Goal: Task Accomplishment & Management: Manage account settings

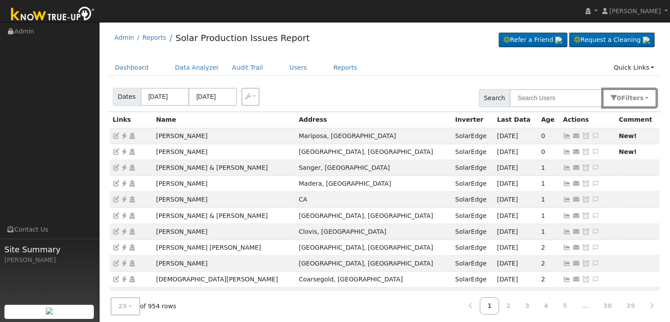
click at [645, 92] on button "0 Filter s" at bounding box center [630, 98] width 54 height 18
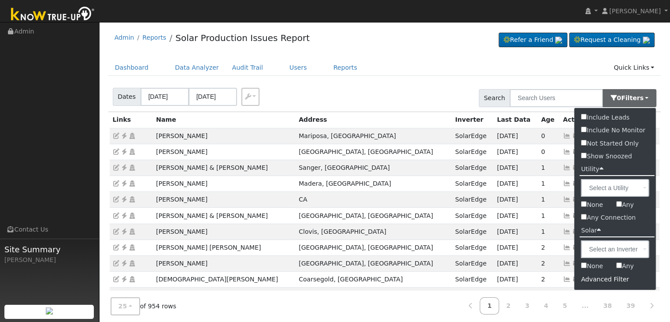
click at [602, 278] on div "Advanced Filter" at bounding box center [616, 279] width 82 height 14
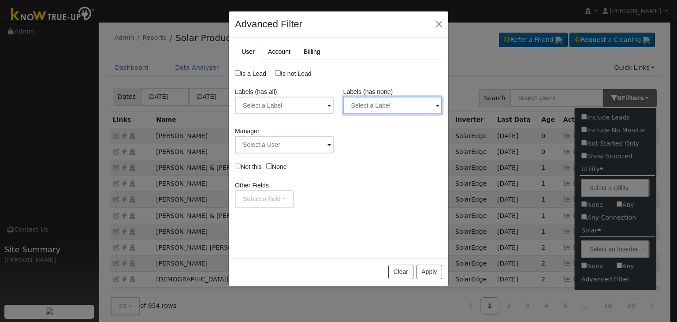
click at [334, 110] on input "text" at bounding box center [284, 105] width 99 height 18
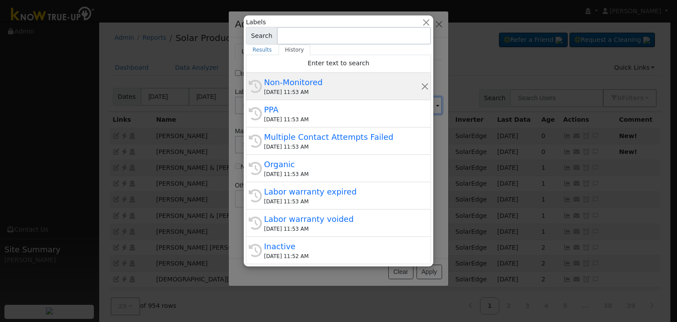
click at [314, 83] on div "Non-Monitored" at bounding box center [342, 82] width 157 height 12
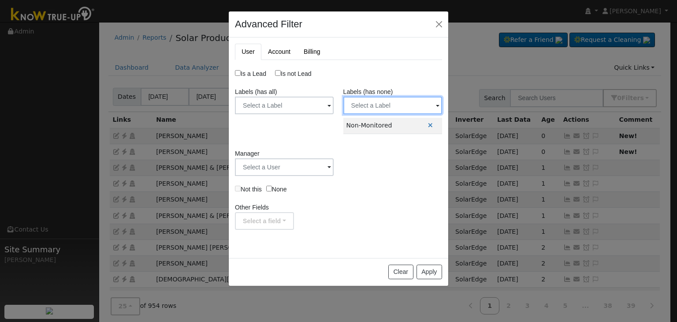
click at [334, 101] on input "text" at bounding box center [284, 105] width 99 height 18
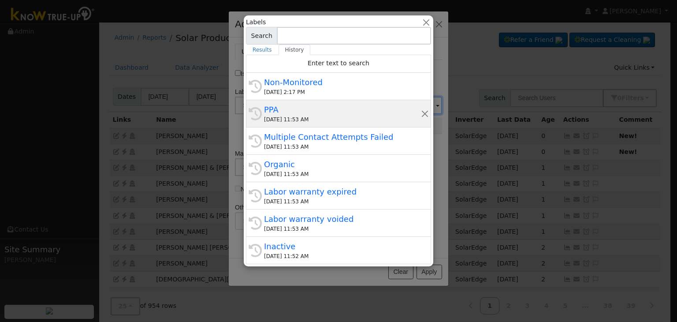
click at [298, 104] on div "PPA" at bounding box center [342, 110] width 157 height 12
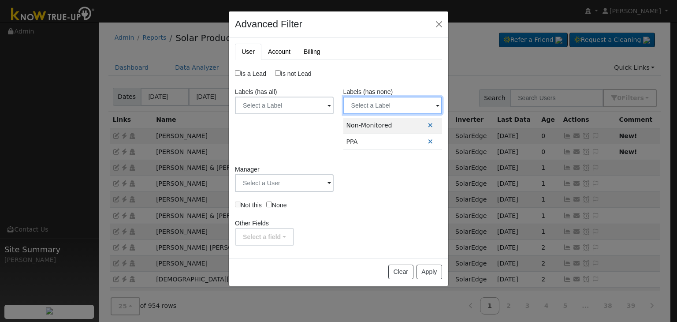
click at [334, 108] on input "text" at bounding box center [284, 105] width 99 height 18
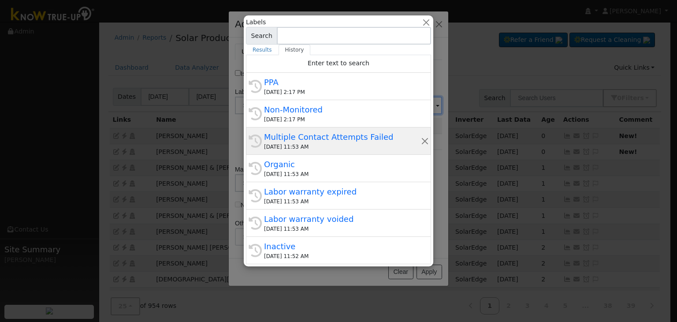
click at [297, 139] on div "Multiple Contact Attempts Failed" at bounding box center [342, 137] width 157 height 12
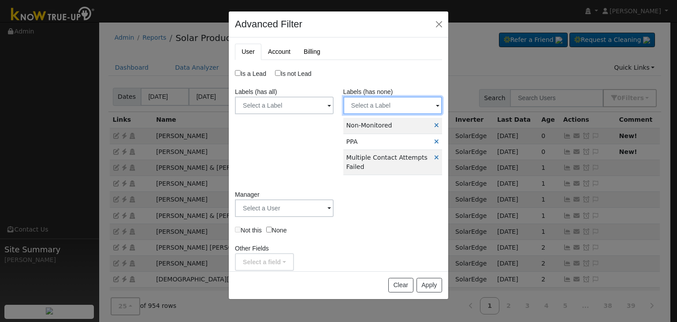
click at [334, 101] on input "text" at bounding box center [284, 105] width 99 height 18
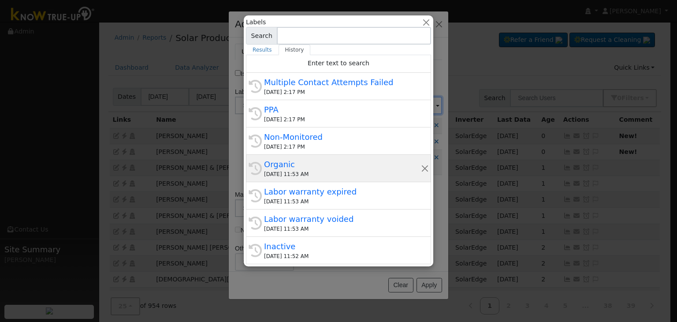
click at [323, 166] on div "Organic" at bounding box center [342, 164] width 157 height 12
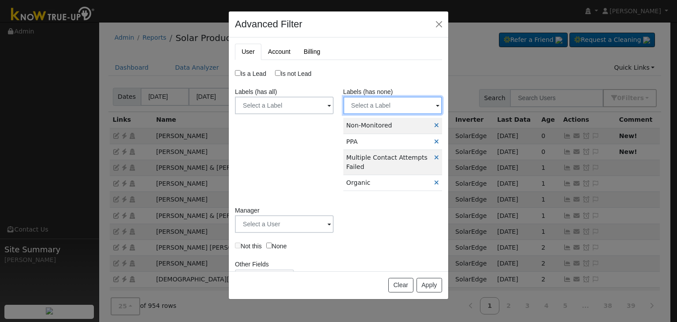
click at [334, 105] on input "text" at bounding box center [284, 105] width 99 height 18
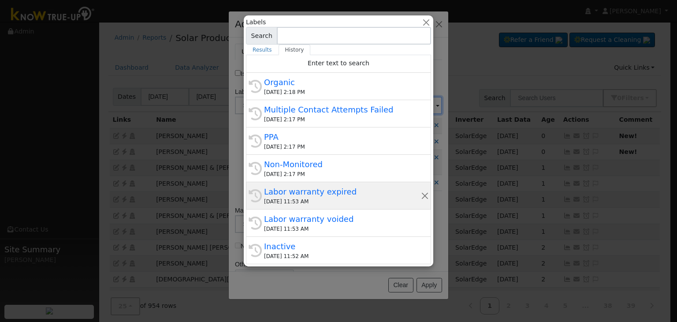
click at [311, 198] on div "08/21/2025 11:53 AM" at bounding box center [342, 201] width 157 height 8
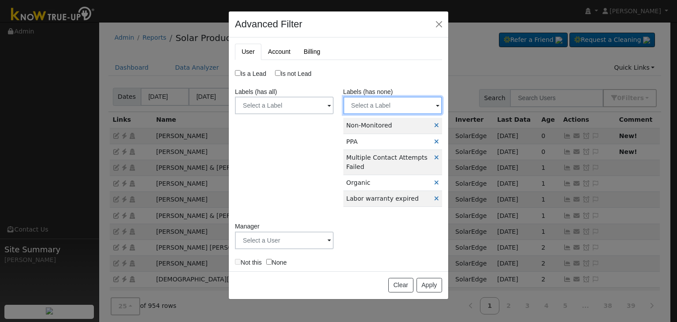
click at [334, 105] on input "text" at bounding box center [284, 105] width 99 height 18
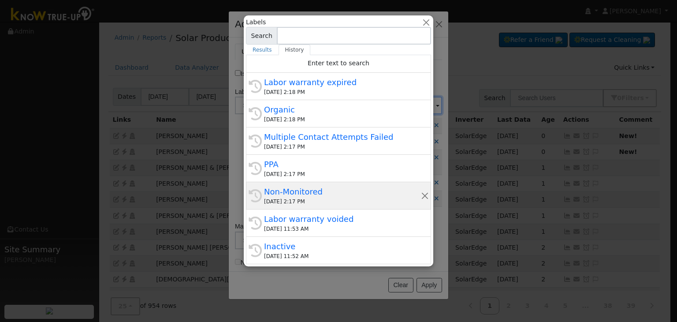
click at [300, 192] on div "Non-Monitored" at bounding box center [342, 191] width 157 height 12
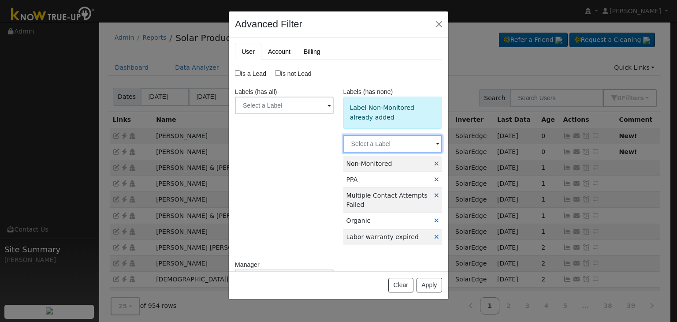
click at [334, 114] on input "text" at bounding box center [284, 105] width 99 height 18
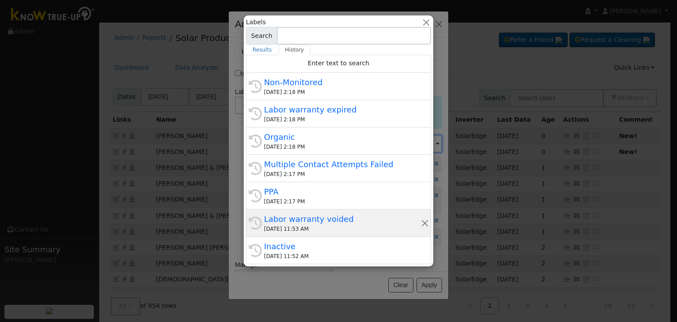
click at [311, 223] on div "Labor warranty voided" at bounding box center [342, 219] width 157 height 12
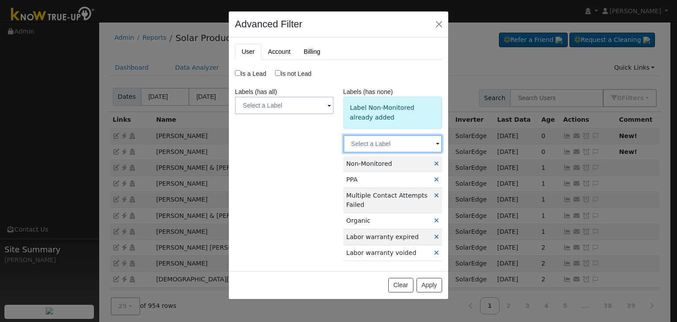
click at [334, 114] on input "text" at bounding box center [284, 105] width 99 height 18
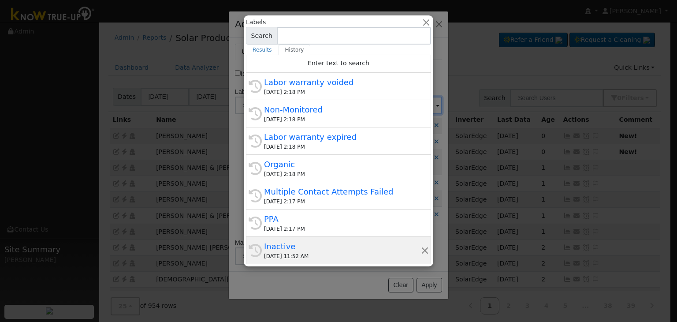
click at [309, 246] on div "Inactive" at bounding box center [342, 246] width 157 height 12
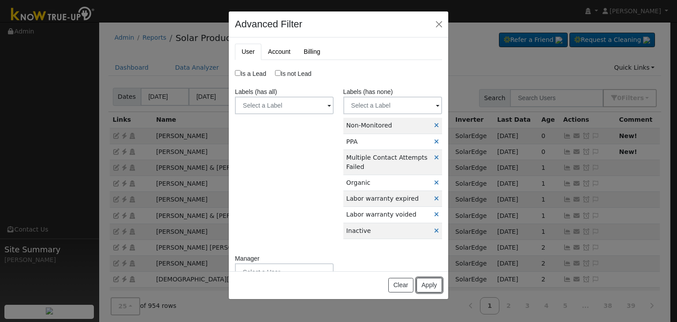
click at [429, 281] on button "Apply" at bounding box center [429, 285] width 26 height 15
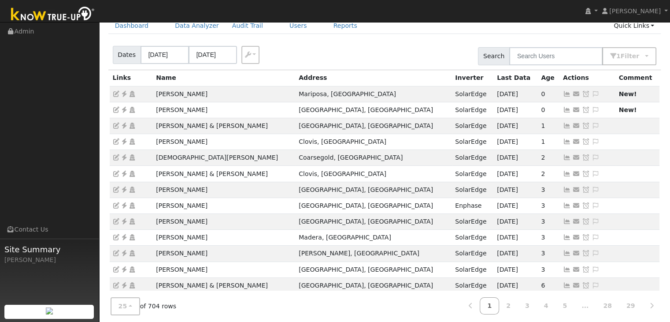
scroll to position [44, 0]
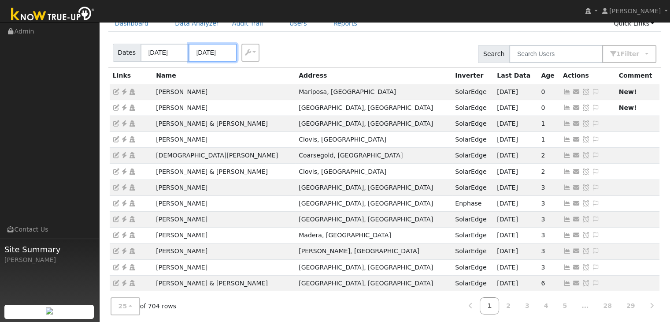
click at [205, 52] on input "08/20/2025" at bounding box center [213, 53] width 48 height 18
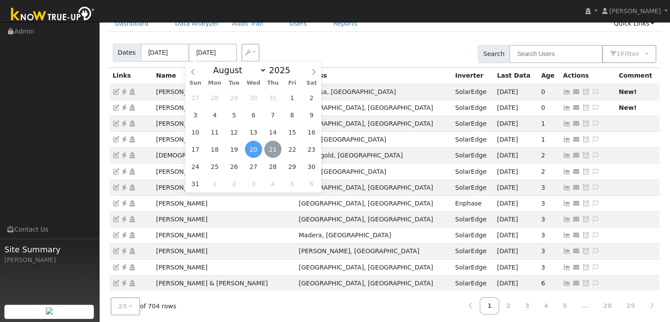
click at [270, 152] on span "21" at bounding box center [272, 149] width 17 height 17
type input "[DATE]"
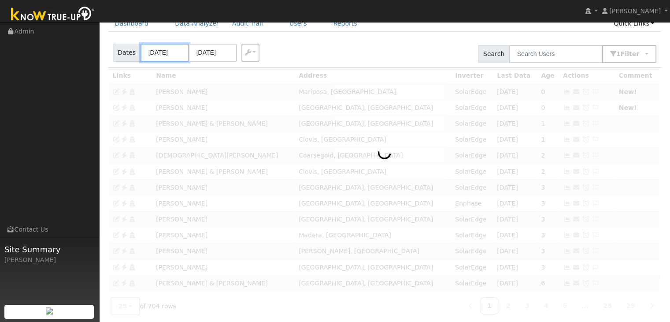
click at [159, 54] on input "08/17/2025" at bounding box center [165, 53] width 48 height 18
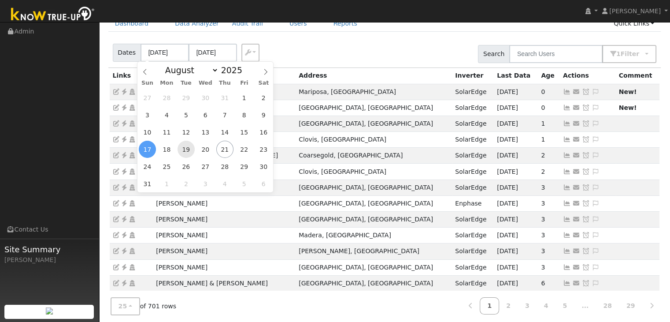
click at [183, 149] on span "19" at bounding box center [186, 149] width 17 height 17
type input "08/19/2025"
type input "08/23/2025"
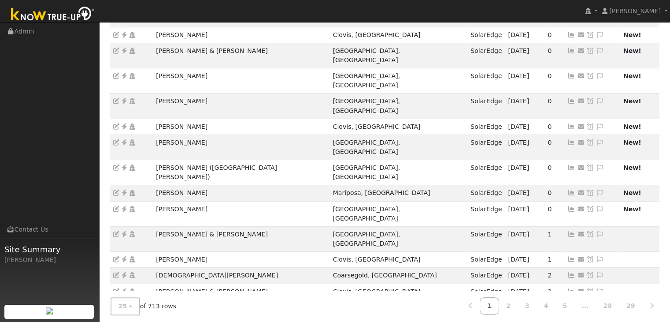
scroll to position [245, 0]
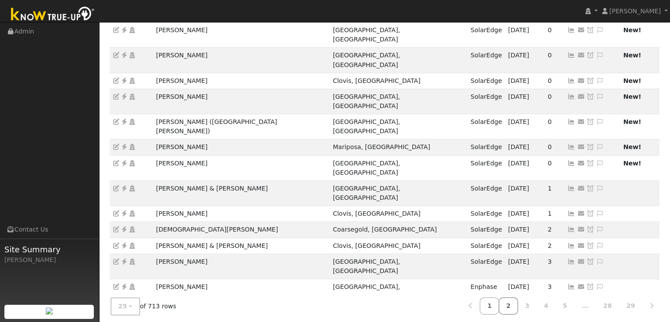
click at [518, 300] on link "2" at bounding box center [508, 305] width 19 height 17
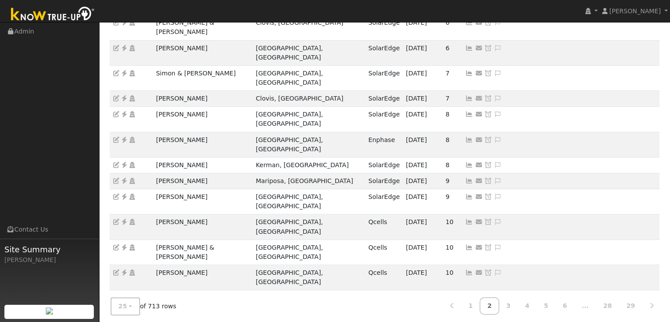
scroll to position [176, 0]
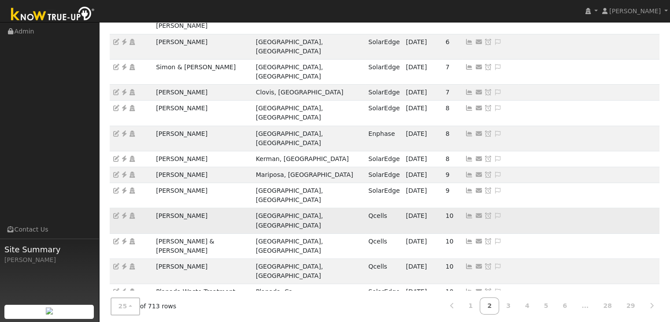
click at [462, 208] on td "Send Email... Copy a Link Reset Password Open Access Snooze Issue Snooze Until:…" at bounding box center [490, 220] width 56 height 25
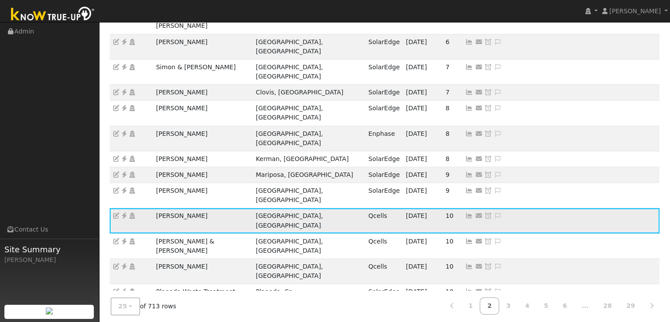
click at [494, 212] on icon at bounding box center [498, 215] width 8 height 6
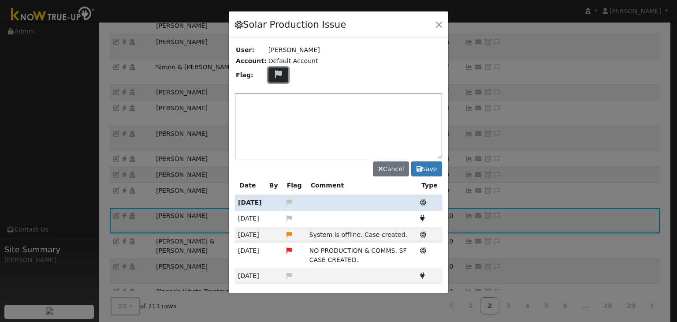
click at [277, 73] on icon at bounding box center [278, 74] width 10 height 8
click at [273, 115] on icon at bounding box center [278, 116] width 10 height 8
click at [269, 108] on textarea at bounding box center [338, 126] width 207 height 66
type textarea "NO COMMS. Case Made. (MP) 8/21"
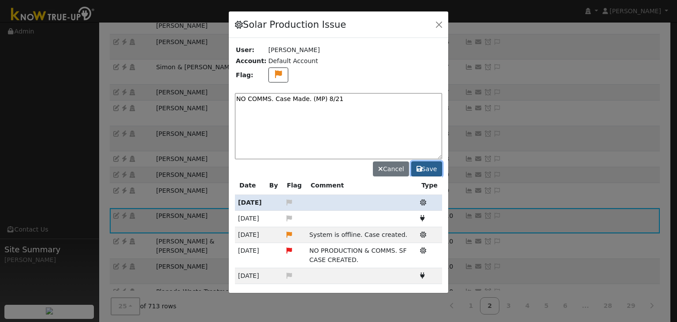
click at [418, 168] on icon at bounding box center [418, 169] width 5 height 6
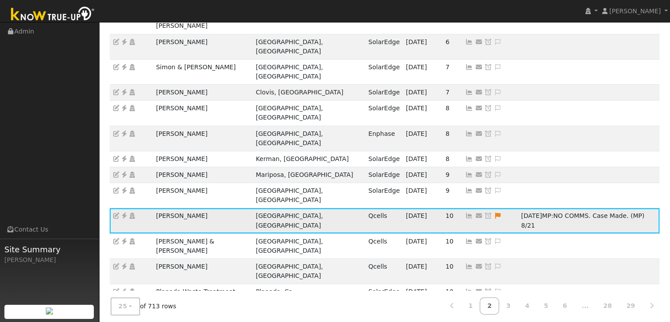
click at [484, 212] on icon at bounding box center [488, 215] width 8 height 6
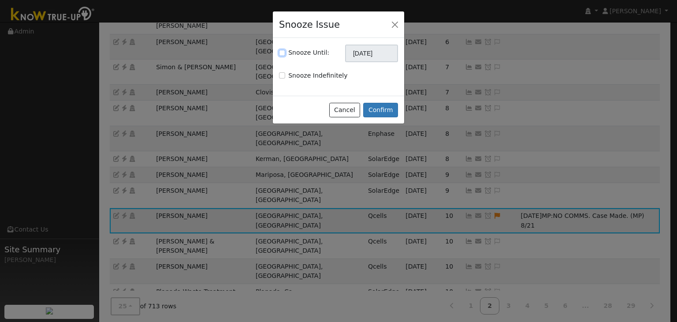
click at [284, 50] on input "Snooze Until:" at bounding box center [282, 53] width 6 height 6
checkbox input "true"
click at [355, 52] on input "[DATE]" at bounding box center [371, 53] width 53 height 18
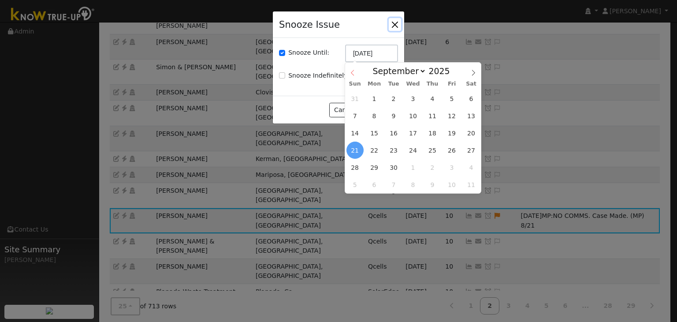
click at [347, 72] on span at bounding box center [352, 70] width 15 height 15
select select "7"
click at [437, 167] on span "28" at bounding box center [431, 167] width 17 height 17
type input "08/28/2025"
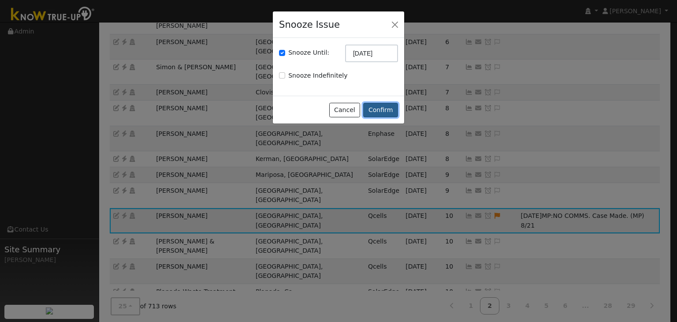
click at [388, 110] on button "Confirm" at bounding box center [380, 110] width 35 height 15
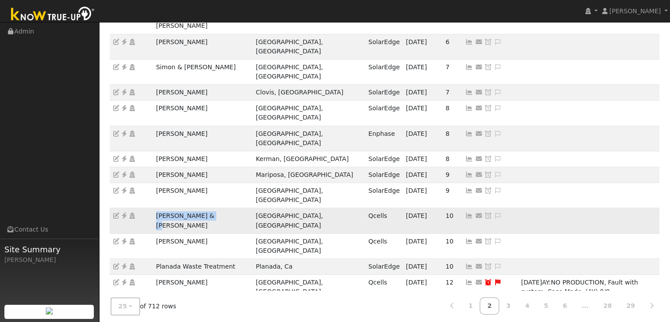
drag, startPoint x: 152, startPoint y: 148, endPoint x: 240, endPoint y: 154, distance: 87.8
click at [240, 208] on td "David & Sharon Row" at bounding box center [203, 220] width 100 height 25
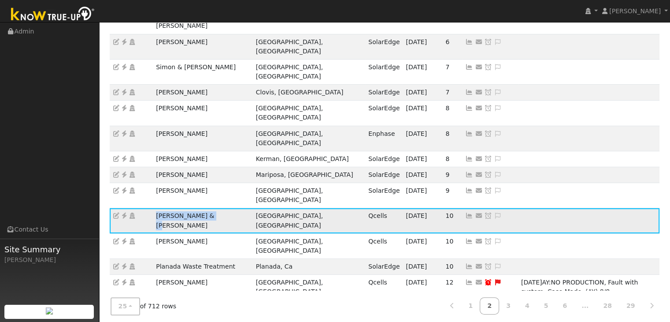
click at [240, 208] on td "David & Sharon Row" at bounding box center [203, 220] width 100 height 25
click at [125, 212] on icon at bounding box center [124, 215] width 8 height 6
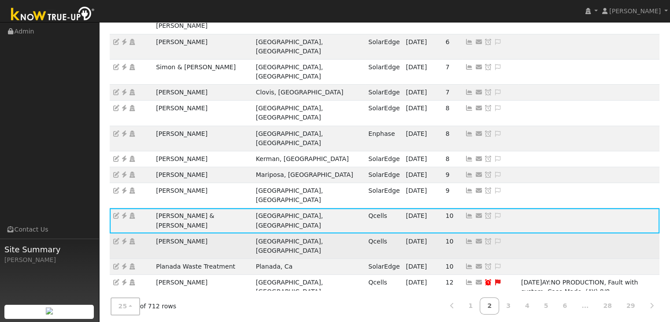
click at [124, 238] on icon at bounding box center [124, 241] width 8 height 6
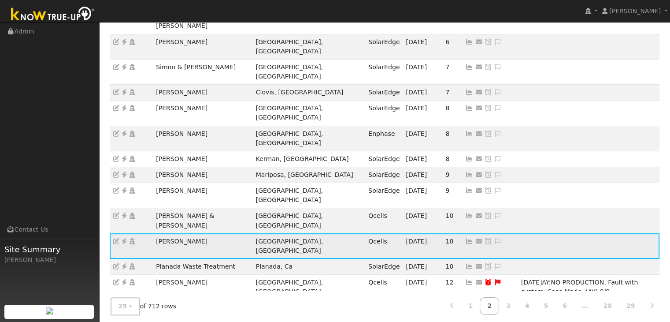
click at [494, 238] on icon at bounding box center [498, 241] width 8 height 6
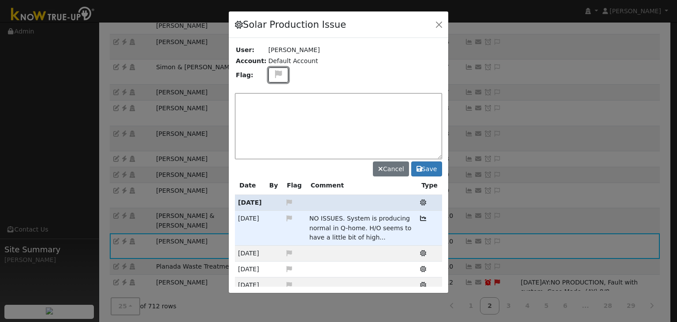
click at [275, 76] on icon at bounding box center [278, 74] width 10 height 8
click at [273, 103] on icon at bounding box center [278, 107] width 10 height 8
click at [266, 102] on textarea at bounding box center [338, 126] width 207 height 66
click at [293, 100] on textarea "NO PRODUCTION -" at bounding box center [338, 126] width 207 height 66
paste textarea "Fault with system"
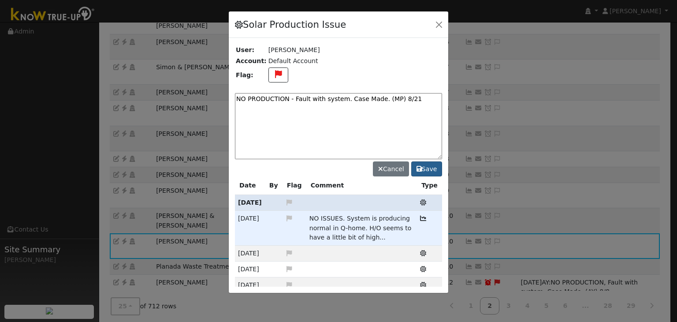
type textarea "NO PRODUCTION - Fault with system. Case Made. (MP) 8/21"
click at [424, 167] on button "Save" at bounding box center [426, 168] width 31 height 15
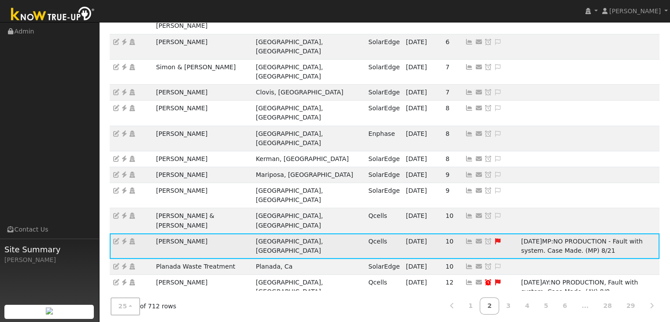
click at [484, 238] on icon at bounding box center [488, 241] width 8 height 6
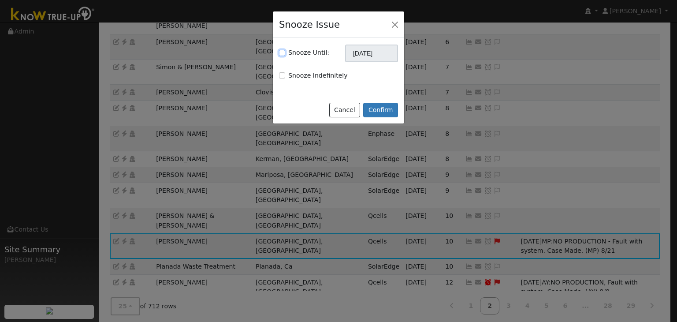
click at [282, 52] on input "Snooze Until:" at bounding box center [282, 53] width 6 height 6
checkbox input "true"
click at [387, 54] on input "[DATE]" at bounding box center [371, 53] width 53 height 18
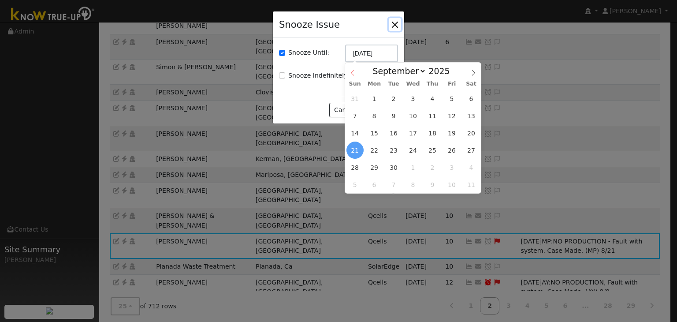
click at [351, 76] on icon at bounding box center [352, 73] width 6 height 6
select select "7"
click at [435, 167] on span "28" at bounding box center [431, 167] width 17 height 17
type input "08/28/2025"
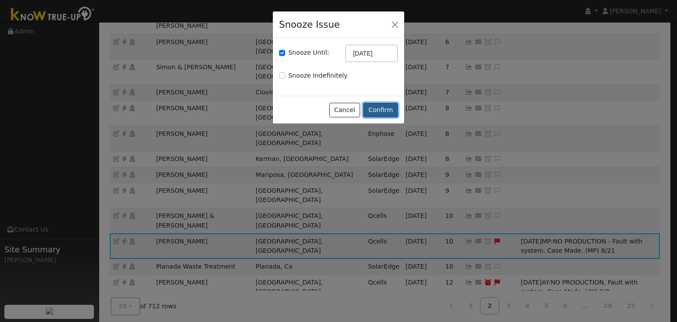
click at [386, 111] on button "Confirm" at bounding box center [380, 110] width 35 height 15
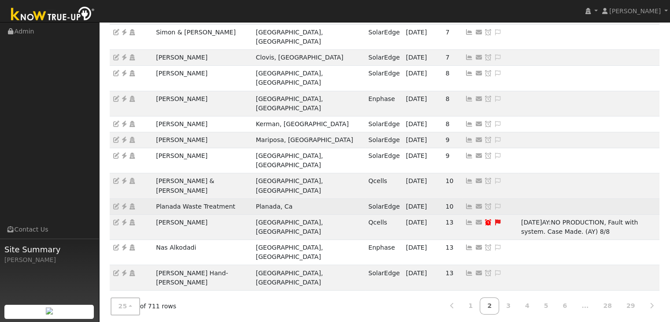
scroll to position [174, 0]
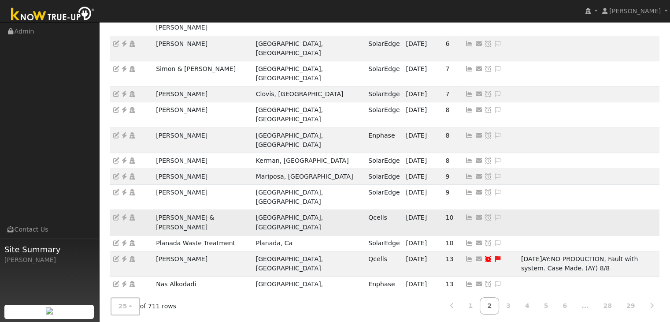
click at [125, 214] on icon at bounding box center [124, 217] width 8 height 6
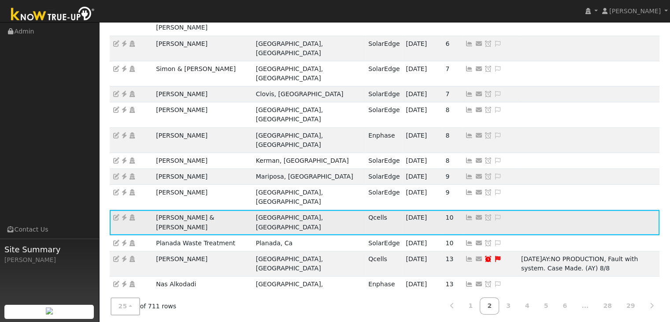
click at [494, 214] on icon at bounding box center [498, 217] width 8 height 6
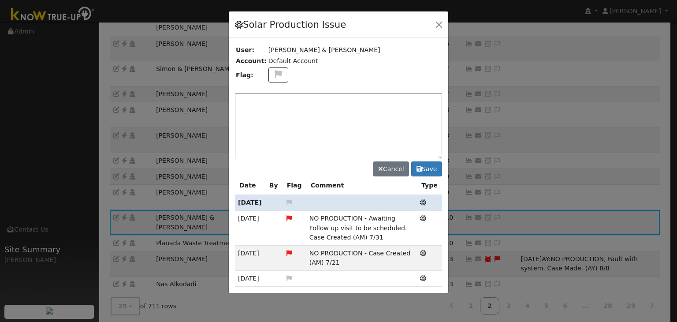
click at [285, 101] on div "Solar Production Issue User: David & Sharon Row Account: Default Account Flag: …" at bounding box center [338, 152] width 220 height 282
click at [285, 101] on textarea at bounding box center [338, 126] width 207 height 66
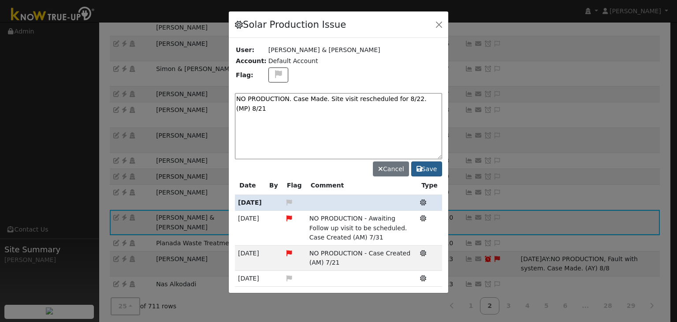
type textarea "NO PRODUCTION. Case Made. Site visit rescheduled for 8/22. (MP) 8/21"
click at [430, 169] on button "Save" at bounding box center [426, 168] width 31 height 15
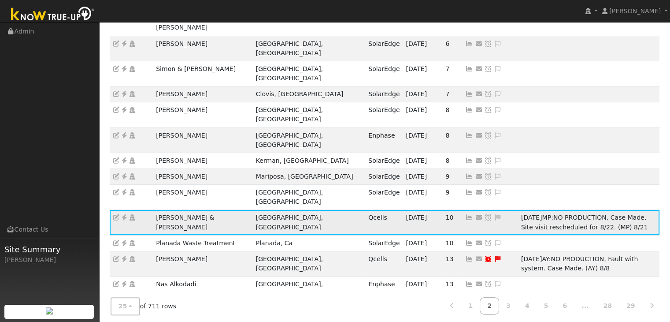
click at [484, 214] on icon at bounding box center [488, 217] width 8 height 6
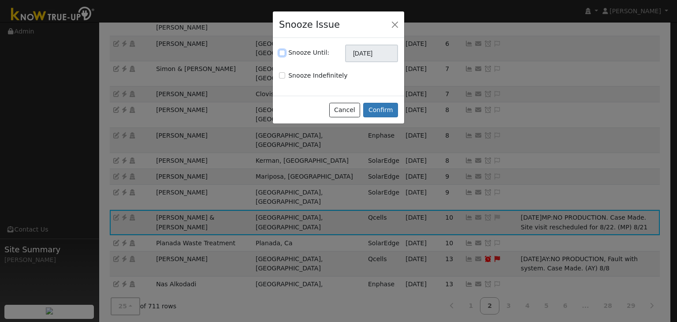
click at [282, 53] on input "Snooze Until:" at bounding box center [282, 53] width 6 height 6
checkbox input "true"
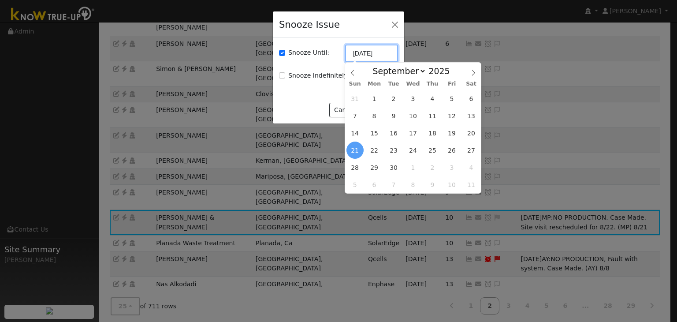
click at [358, 53] on input "[DATE]" at bounding box center [371, 53] width 53 height 18
click at [352, 76] on icon at bounding box center [352, 73] width 6 height 6
select select "7"
click at [434, 167] on span "28" at bounding box center [431, 167] width 17 height 17
type input "08/28/2025"
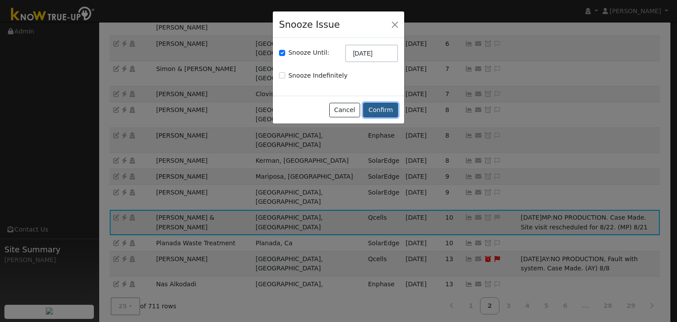
click at [385, 113] on button "Confirm" at bounding box center [380, 110] width 35 height 15
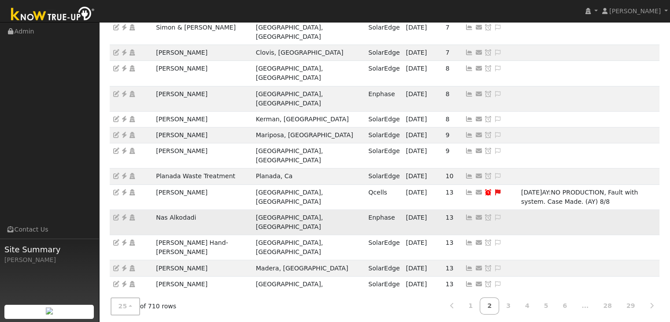
scroll to position [217, 0]
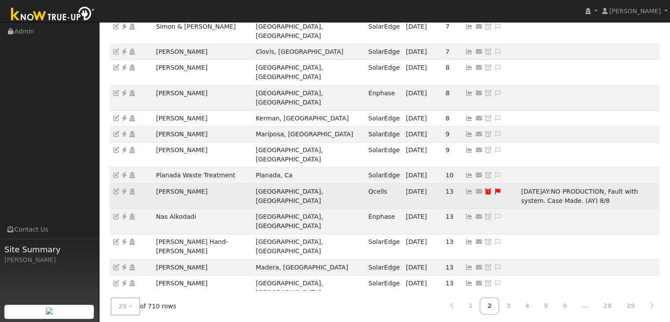
click at [125, 188] on icon at bounding box center [124, 191] width 8 height 6
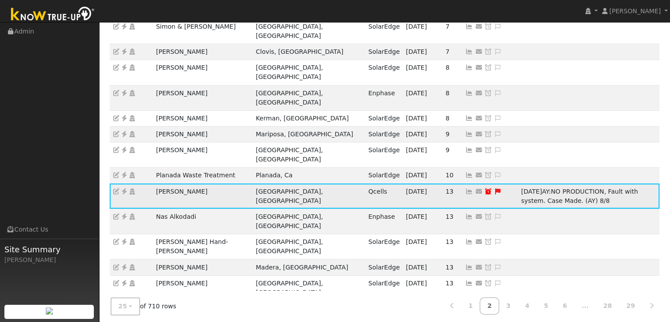
click at [494, 188] on icon at bounding box center [498, 191] width 8 height 6
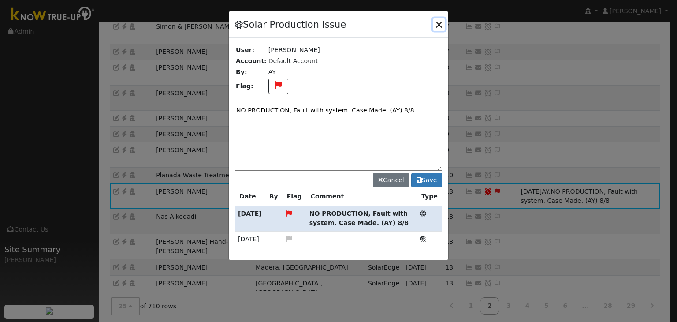
click at [439, 24] on button "button" at bounding box center [439, 24] width 12 height 12
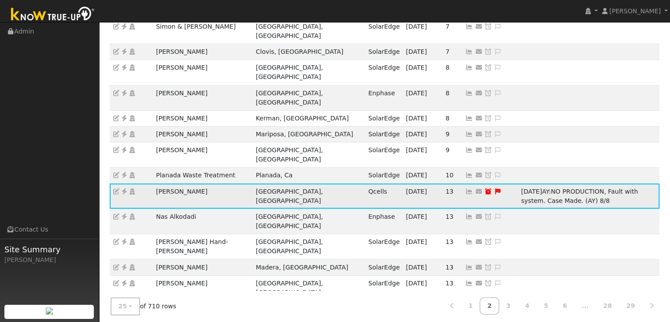
click at [494, 188] on icon at bounding box center [498, 191] width 8 height 6
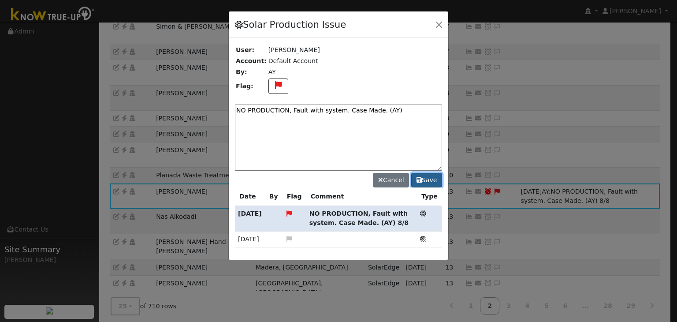
click at [430, 176] on button "Save" at bounding box center [426, 180] width 31 height 15
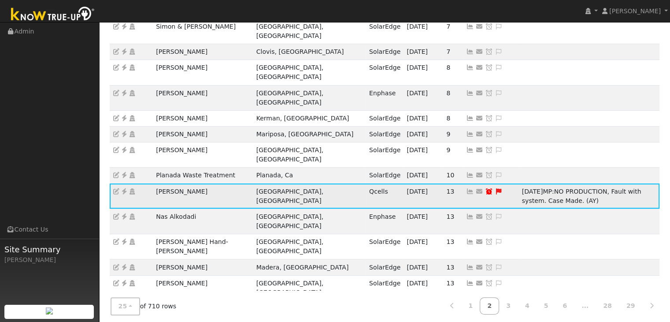
click at [495, 188] on icon at bounding box center [499, 191] width 8 height 6
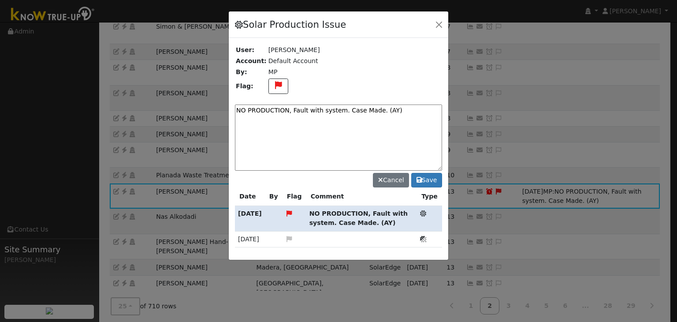
click at [303, 115] on textarea "NO PRODUCTION, Fault with system. Case Made. (AY)" at bounding box center [338, 137] width 207 height 66
drag, startPoint x: 389, startPoint y: 113, endPoint x: 289, endPoint y: 108, distance: 101.1
click at [289, 108] on textarea "NO PRODUCTION, Fault with system. Case Made. (AY)" at bounding box center [338, 137] width 207 height 66
paste textarea "Client turned his system off. Case was Closed"
click at [289, 109] on textarea "NO PRODUCTION, Client turned his system off. Case was Closed" at bounding box center [338, 137] width 207 height 66
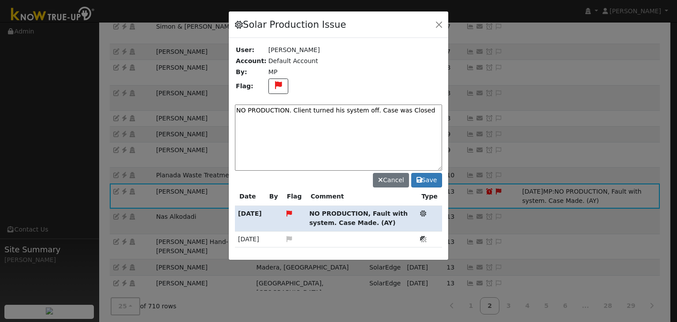
click at [398, 108] on textarea "NO PRODUCTION. Client turned his system off. Case was Closed" at bounding box center [338, 137] width 207 height 66
click at [396, 108] on textarea "NO PRODUCTION. Client turned his system off. Case was Closed" at bounding box center [338, 137] width 207 height 66
click at [419, 108] on textarea "NO PRODUCTION. Client turned his system off. Case was closed" at bounding box center [338, 137] width 207 height 66
type textarea "NO PRODUCTION. Client turned his system off. Case was closed. (MP) 8/21"
click at [429, 180] on button "Save" at bounding box center [426, 180] width 31 height 15
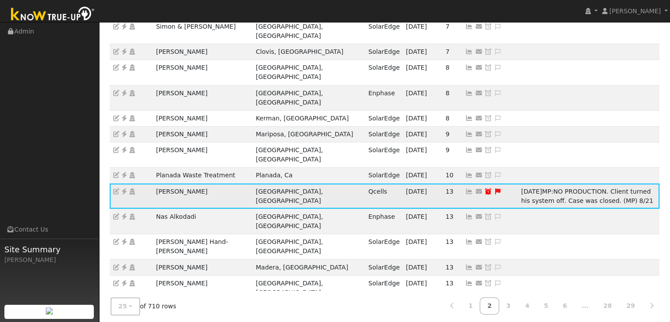
click at [484, 188] on icon at bounding box center [488, 191] width 8 height 6
type input "08/15/2025"
checkbox input "true"
select select "7"
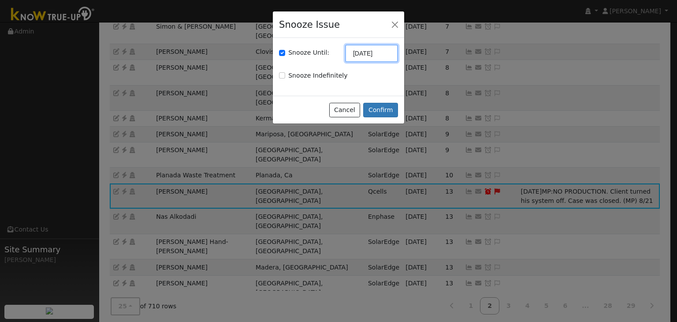
click at [376, 52] on input "08/15/2025" at bounding box center [371, 53] width 53 height 18
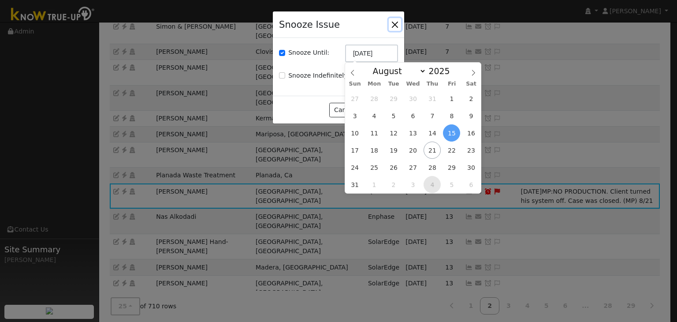
click at [435, 184] on span "4" at bounding box center [431, 184] width 17 height 17
type input "09/04/2025"
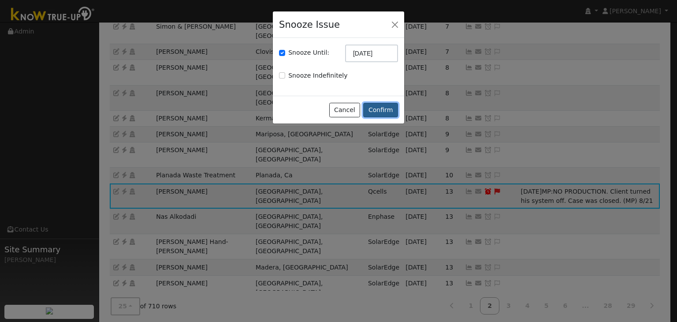
click at [378, 111] on button "Confirm" at bounding box center [380, 110] width 35 height 15
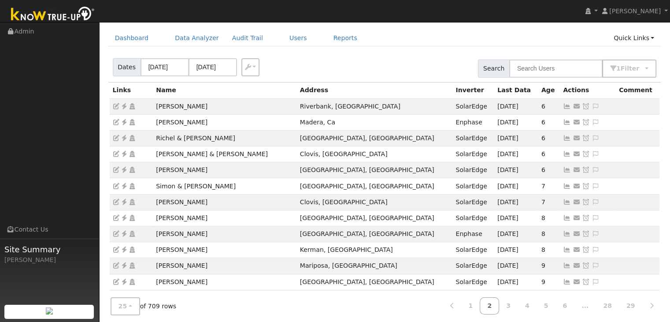
scroll to position [0, 0]
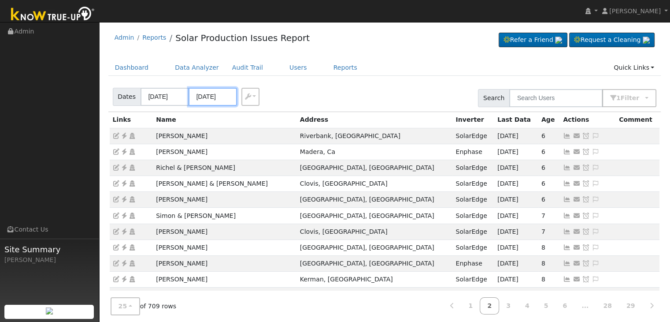
click at [210, 96] on input "08/23/2025" at bounding box center [213, 97] width 48 height 18
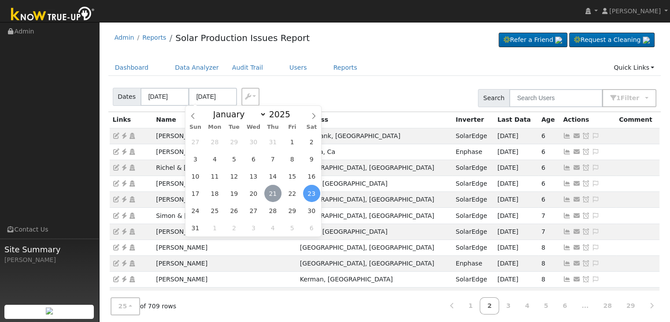
click at [270, 192] on span "21" at bounding box center [272, 193] width 17 height 17
type input "[DATE]"
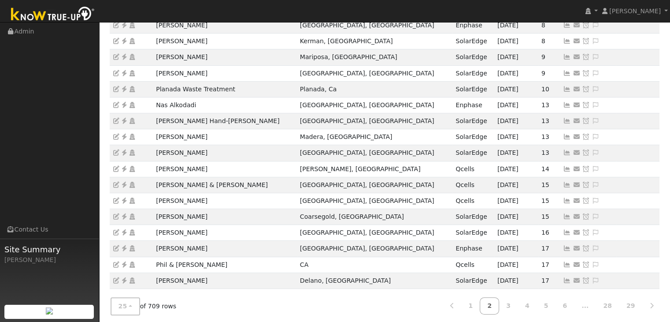
scroll to position [245, 0]
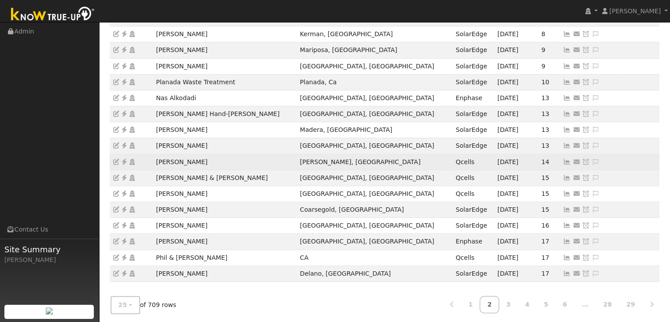
click at [123, 161] on icon at bounding box center [124, 162] width 8 height 6
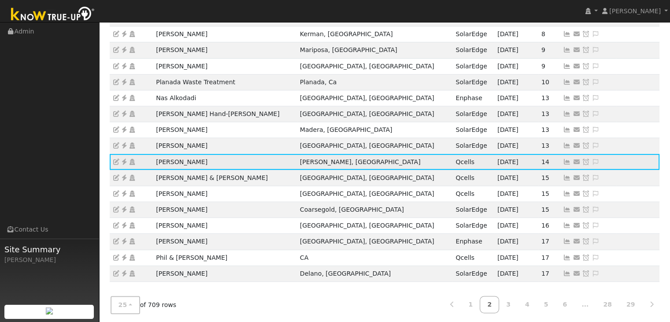
click at [592, 160] on icon at bounding box center [596, 162] width 8 height 6
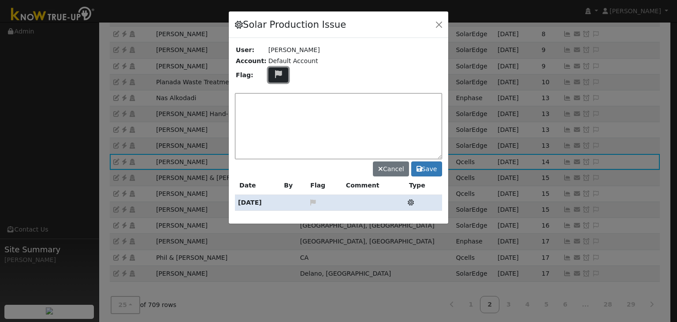
click at [273, 78] on icon at bounding box center [278, 74] width 10 height 8
click at [273, 112] on icon at bounding box center [278, 116] width 10 height 8
click at [268, 102] on textarea at bounding box center [338, 126] width 207 height 66
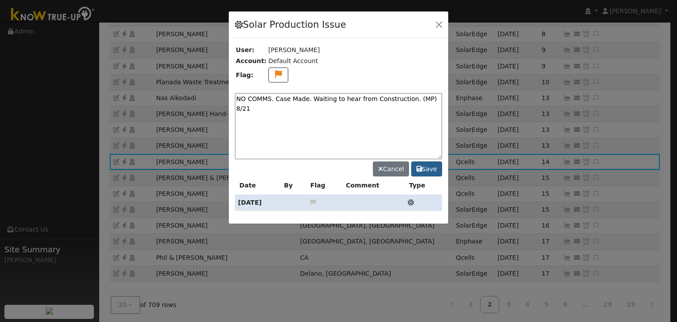
type textarea "NO COMMS. Case Made. Waiting to hear from Construction. (MP) 8/21"
click at [428, 170] on button "Save" at bounding box center [426, 168] width 31 height 15
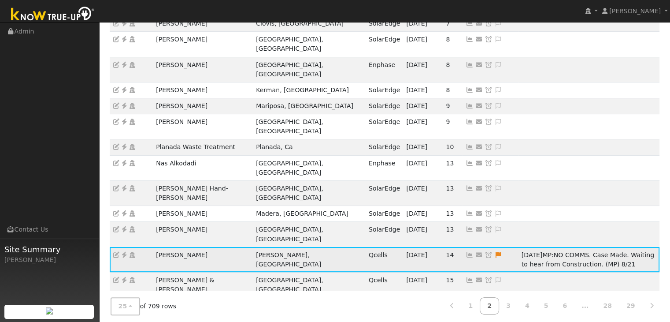
click at [485, 252] on icon at bounding box center [489, 255] width 8 height 6
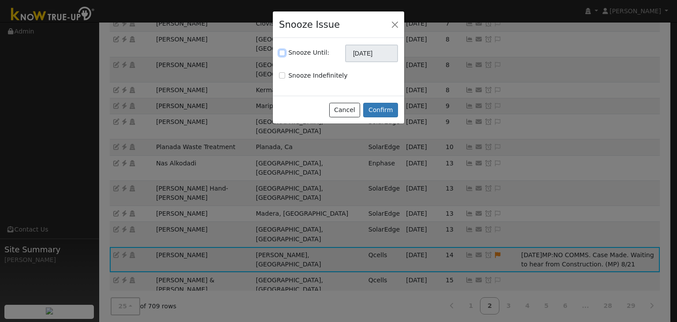
click at [282, 52] on input "Snooze Until:" at bounding box center [282, 53] width 6 height 6
checkbox input "true"
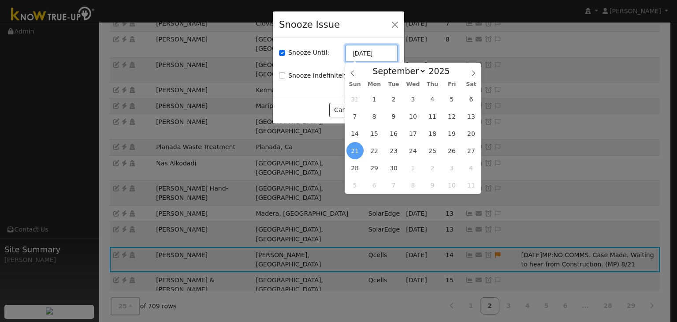
click at [360, 52] on input "[DATE]" at bounding box center [371, 53] width 53 height 18
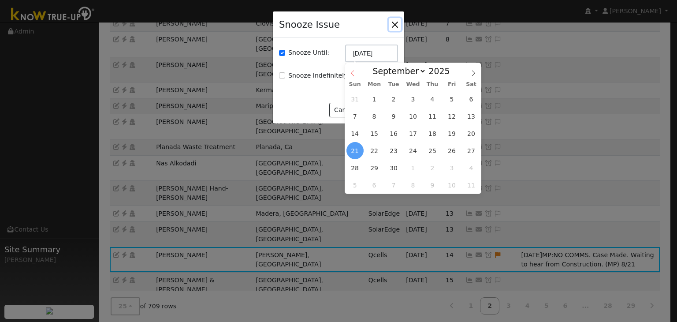
click at [351, 75] on icon at bounding box center [352, 73] width 6 height 6
select select "7"
click at [434, 164] on span "28" at bounding box center [431, 167] width 17 height 17
type input "08/28/2025"
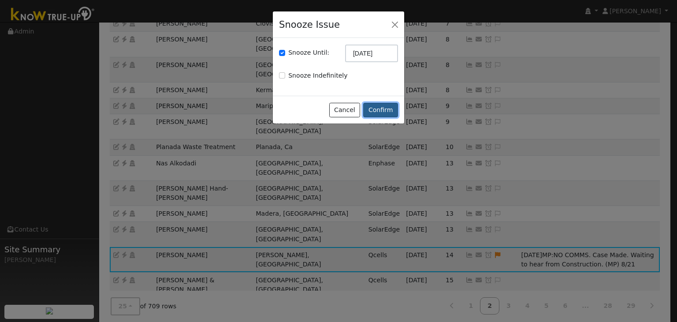
click at [380, 111] on button "Confirm" at bounding box center [380, 110] width 35 height 15
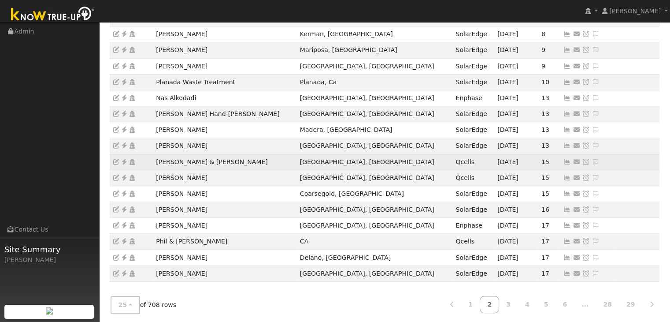
click at [123, 159] on icon at bounding box center [124, 162] width 8 height 6
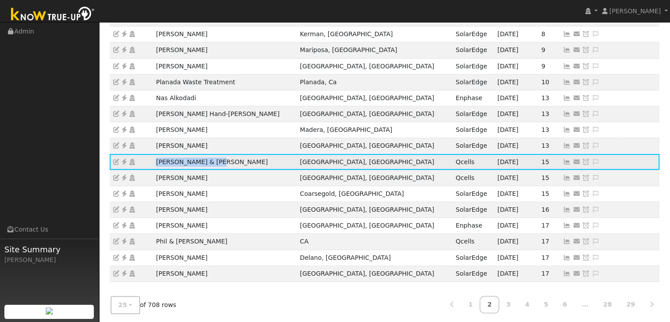
drag, startPoint x: 155, startPoint y: 159, endPoint x: 217, endPoint y: 158, distance: 62.6
click at [217, 158] on td "[PERSON_NAME] & [PERSON_NAME]" at bounding box center [225, 162] width 144 height 16
drag, startPoint x: 397, startPoint y: 160, endPoint x: 422, endPoint y: 159, distance: 24.7
click at [452, 159] on td "Qcells" at bounding box center [473, 162] width 42 height 16
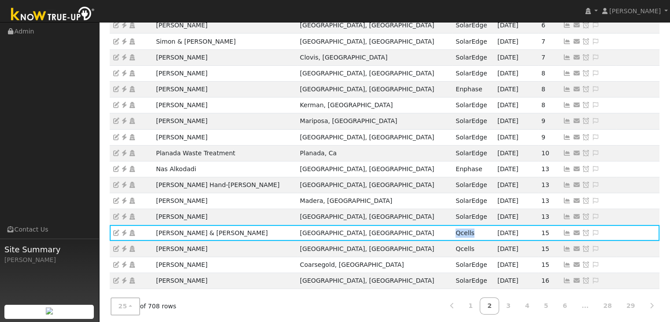
scroll to position [176, 0]
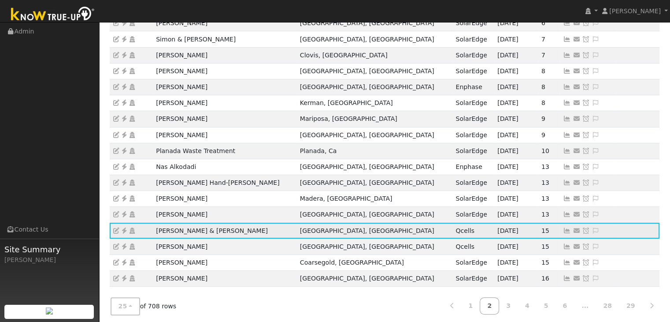
click at [374, 226] on td "[GEOGRAPHIC_DATA], [GEOGRAPHIC_DATA]" at bounding box center [375, 230] width 156 height 16
click at [592, 228] on icon at bounding box center [596, 230] width 8 height 6
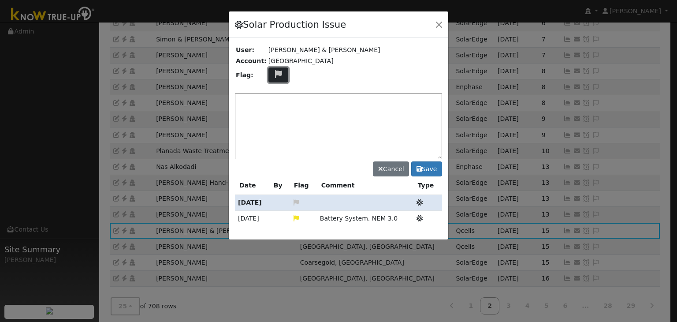
click at [277, 75] on icon at bounding box center [278, 74] width 10 height 8
click at [273, 114] on icon at bounding box center [278, 116] width 10 height 8
click at [271, 96] on textarea at bounding box center [338, 126] width 207 height 66
type textarea "B"
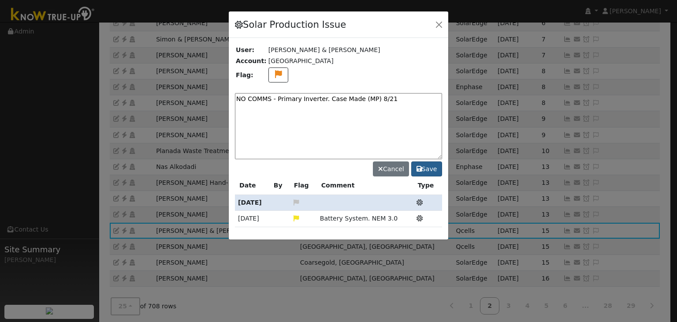
type textarea "NO COMMS - Primary Inverter. Case Made (MP) 8/21"
click at [424, 170] on button "Save" at bounding box center [426, 168] width 31 height 15
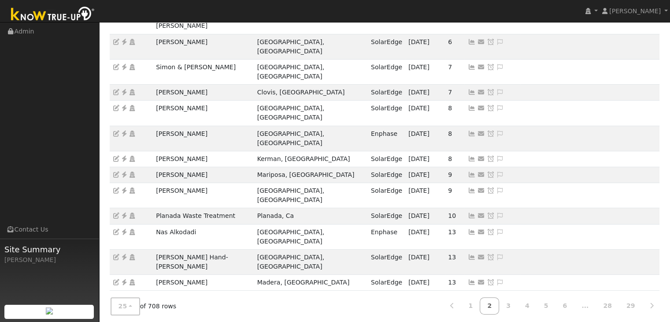
click at [487, 320] on icon at bounding box center [491, 323] width 8 height 6
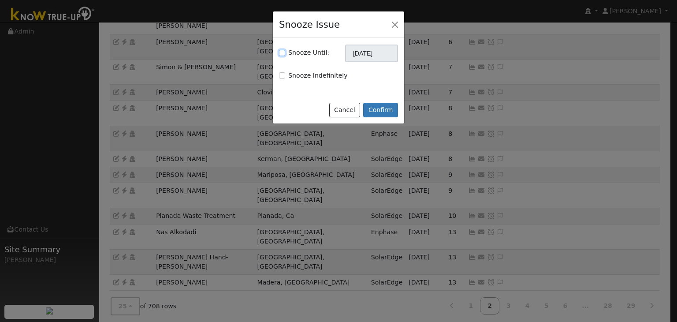
click at [283, 52] on input "Snooze Until:" at bounding box center [282, 53] width 6 height 6
checkbox input "true"
click at [371, 59] on input "[DATE]" at bounding box center [371, 53] width 53 height 18
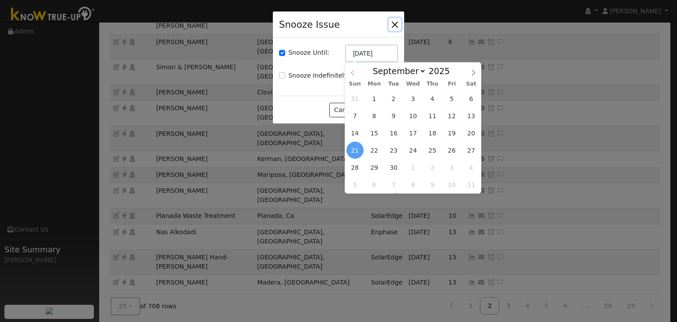
click at [352, 72] on icon at bounding box center [352, 73] width 3 height 6
select select "7"
click at [430, 165] on span "28" at bounding box center [431, 167] width 17 height 17
type input "08/28/2025"
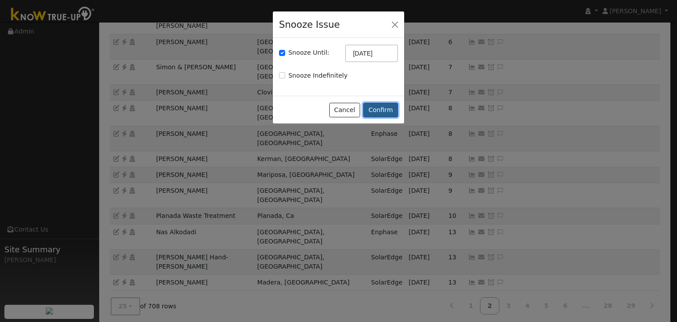
click at [386, 110] on button "Confirm" at bounding box center [380, 110] width 35 height 15
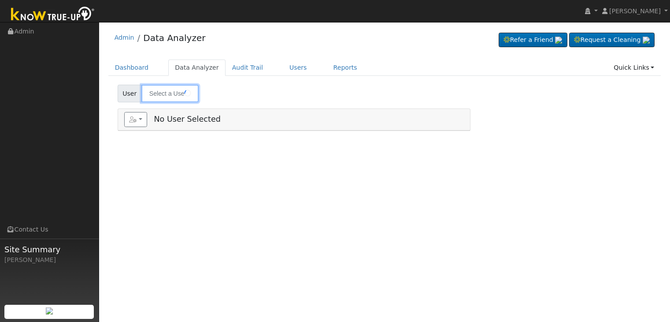
type input "[PERSON_NAME]"
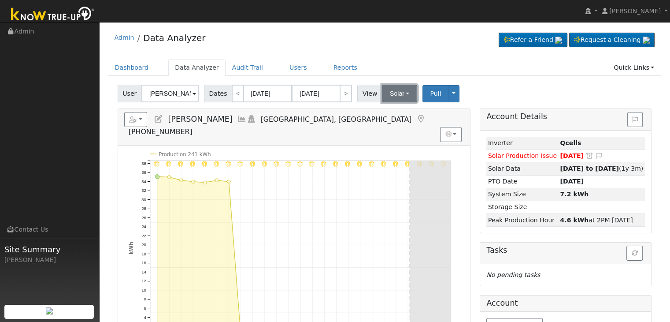
click at [405, 90] on button "Solar" at bounding box center [399, 94] width 35 height 18
click at [390, 111] on link "Utility" at bounding box center [410, 113] width 61 height 12
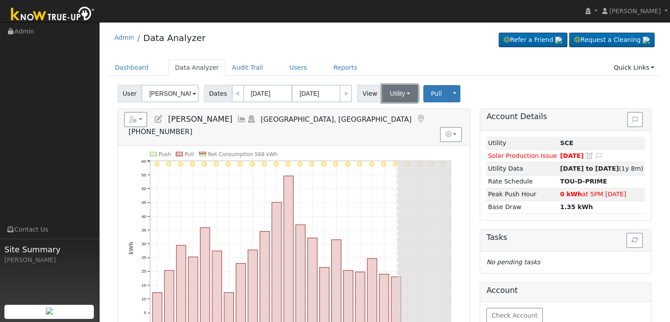
click at [396, 87] on button "Utility" at bounding box center [400, 94] width 36 height 18
click at [395, 125] on link "Solar" at bounding box center [410, 125] width 61 height 12
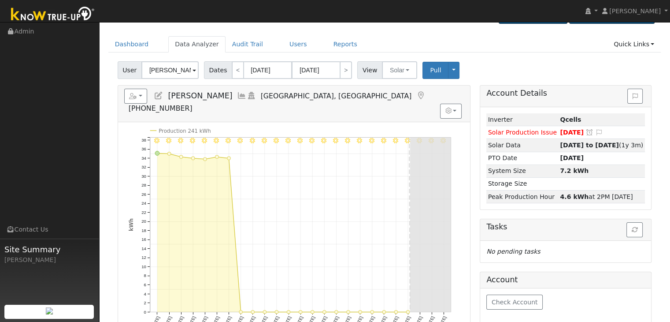
scroll to position [23, 0]
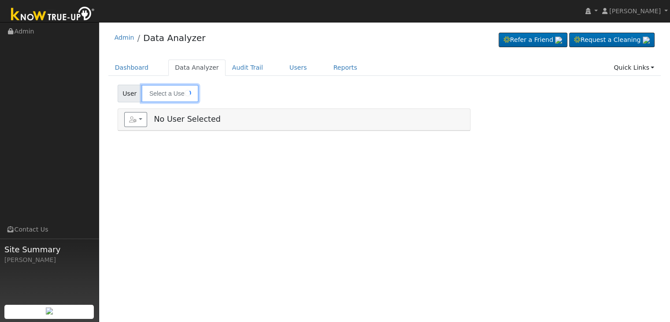
type input "David & Sharon Row"
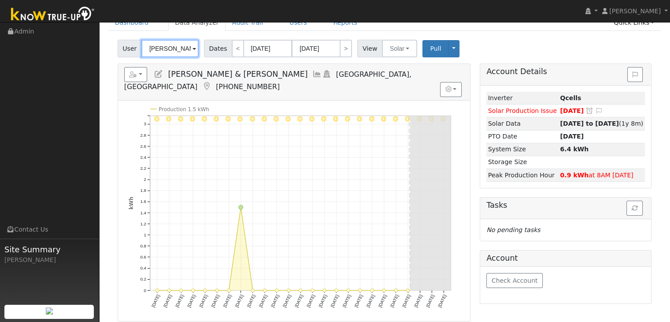
scroll to position [44, 0]
click at [233, 52] on link "<" at bounding box center [238, 50] width 12 height 18
type input "07/05/2025"
type input "07/29/2025"
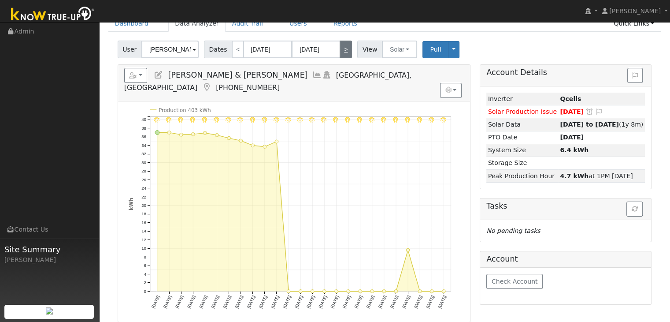
click at [340, 52] on link ">" at bounding box center [346, 50] width 12 height 18
type input "[DATE]"
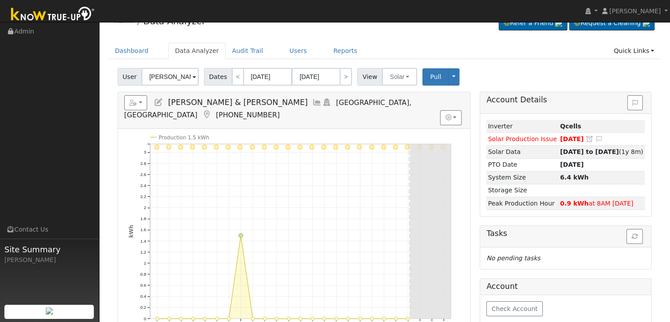
scroll to position [88, 0]
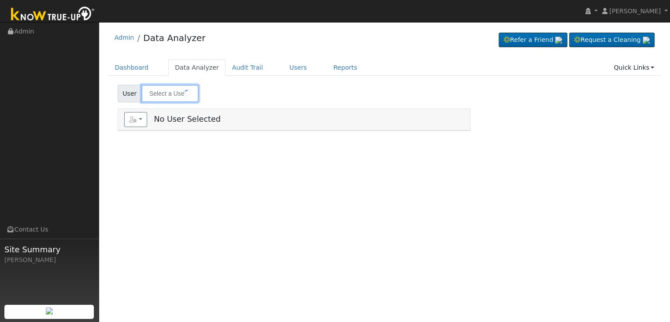
type input "[PERSON_NAME]"
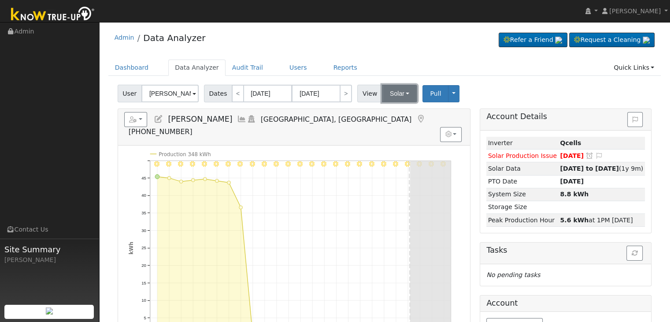
click at [390, 93] on button "Solar" at bounding box center [399, 94] width 35 height 18
click at [390, 112] on link "Utility" at bounding box center [410, 113] width 61 height 12
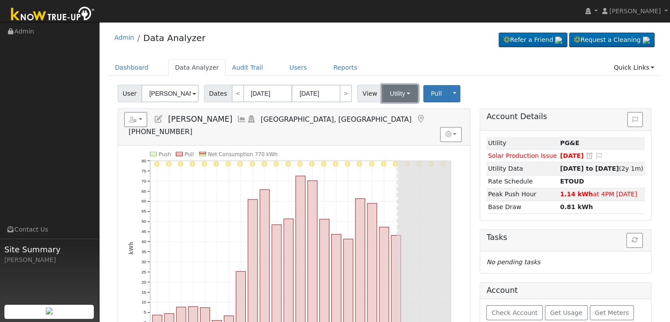
click at [400, 92] on button "Utility" at bounding box center [400, 94] width 36 height 18
click at [397, 121] on link "Solar" at bounding box center [410, 125] width 61 height 12
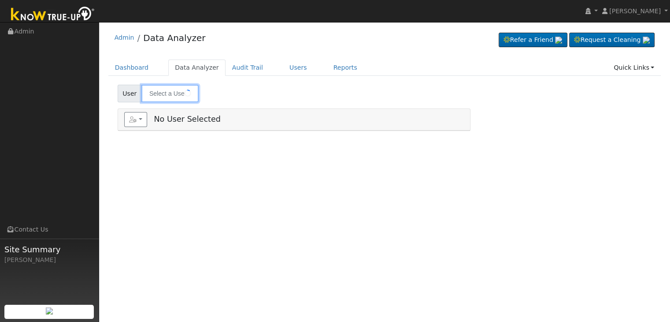
type input "[PERSON_NAME] & [PERSON_NAME]"
type input "Jimmy Cruz"
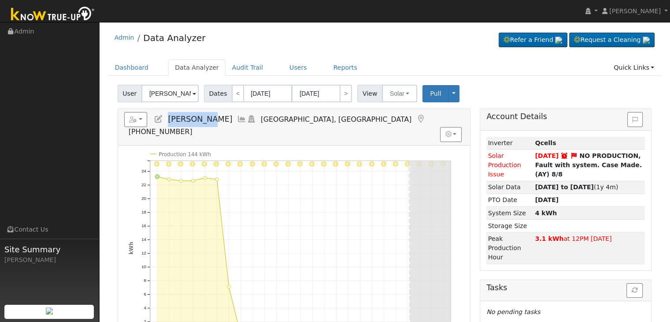
drag, startPoint x: 169, startPoint y: 118, endPoint x: 208, endPoint y: 118, distance: 39.2
click at [208, 118] on span "Jimmy Cruz" at bounding box center [200, 119] width 64 height 9
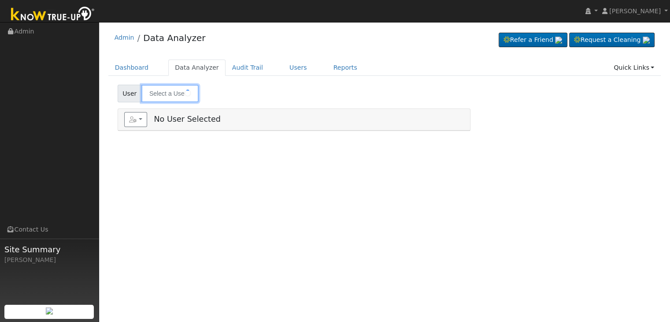
type input "[PERSON_NAME]"
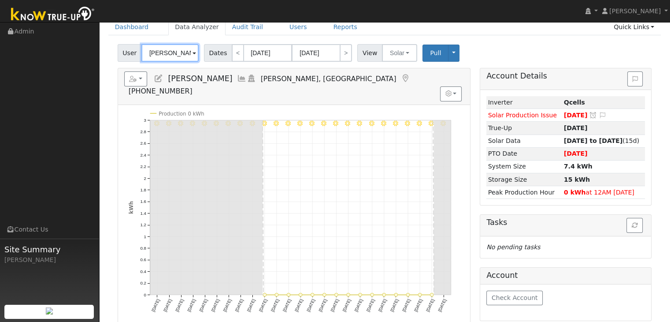
scroll to position [44, 0]
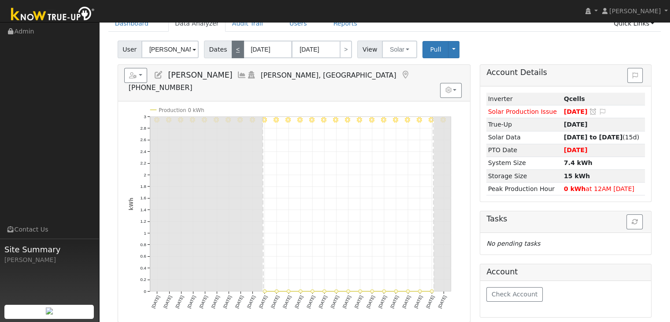
click at [234, 49] on link "<" at bounding box center [238, 50] width 12 height 18
type input "[DATE]"
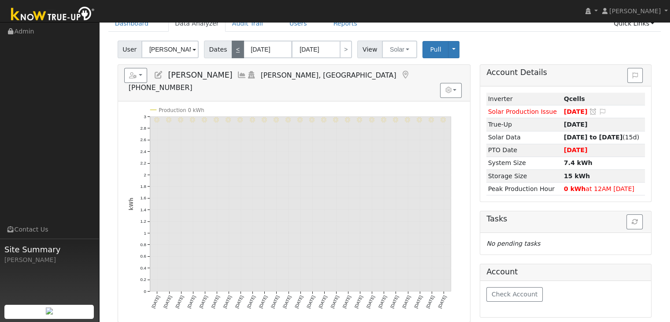
click at [234, 49] on link "<" at bounding box center [238, 50] width 12 height 18
type input "06/08/2025"
type input "07/02/2025"
click at [394, 48] on button "Solar" at bounding box center [399, 50] width 35 height 18
click at [394, 70] on link "Utility" at bounding box center [410, 69] width 61 height 12
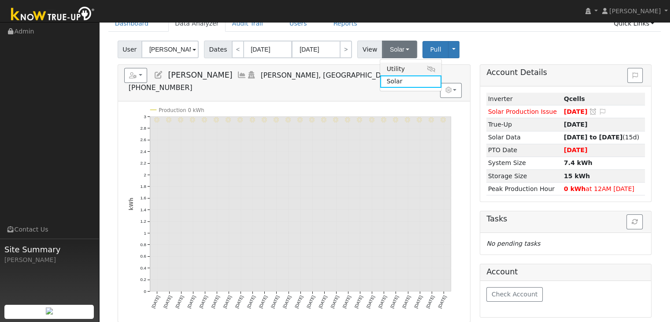
scroll to position [0, 0]
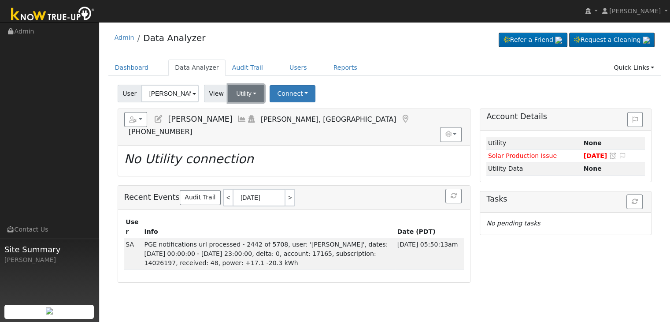
click at [249, 91] on button "Utility" at bounding box center [246, 94] width 36 height 18
click at [245, 127] on link "Solar" at bounding box center [257, 125] width 61 height 12
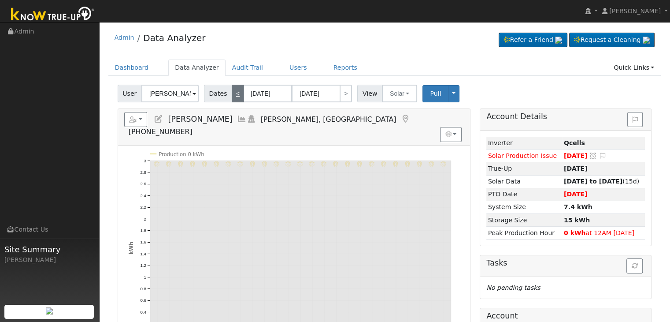
click at [233, 92] on link "<" at bounding box center [238, 94] width 12 height 18
type input "05/14/2025"
type input "06/07/2025"
click at [341, 90] on link ">" at bounding box center [346, 94] width 12 height 18
type input "06/08/2025"
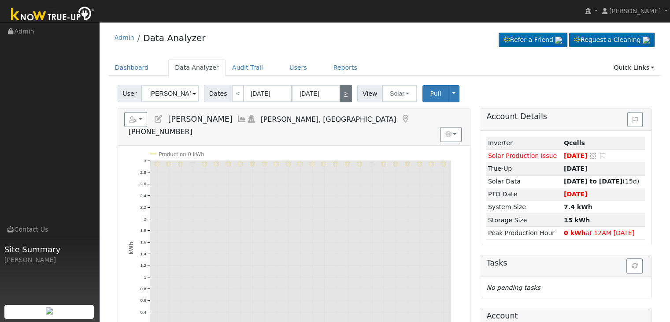
type input "07/02/2025"
click at [341, 90] on link ">" at bounding box center [346, 94] width 12 height 18
type input "07/03/2025"
type input "07/27/2025"
click at [341, 90] on link ">" at bounding box center [346, 94] width 12 height 18
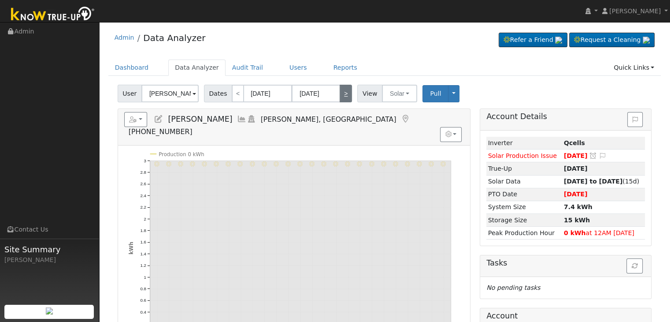
type input "[DATE]"
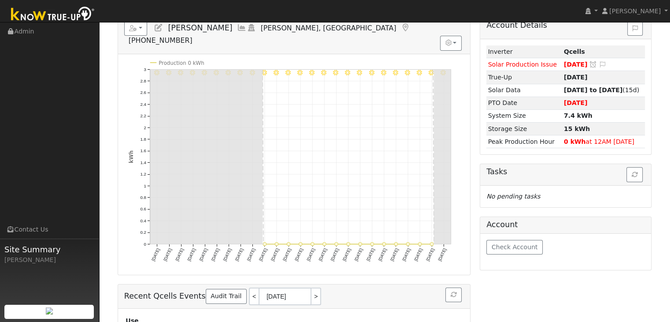
scroll to position [44, 0]
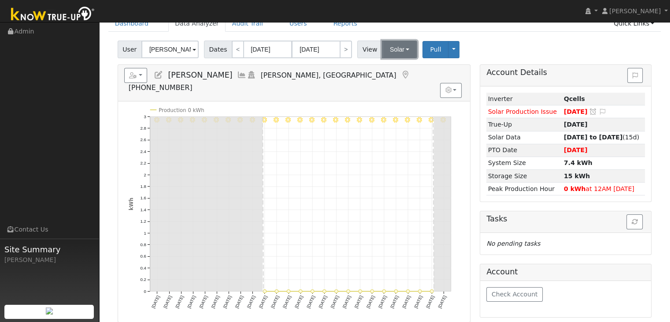
click at [401, 50] on button "Solar" at bounding box center [399, 50] width 35 height 18
click at [399, 69] on link "Utility" at bounding box center [410, 69] width 61 height 12
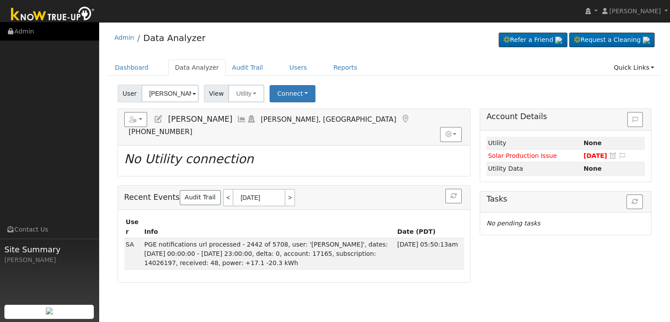
scroll to position [0, 0]
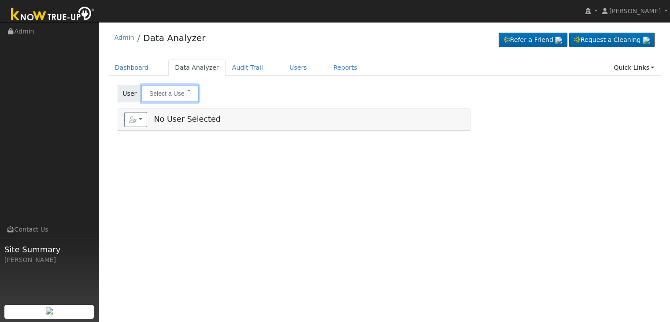
type input "[PERSON_NAME]"
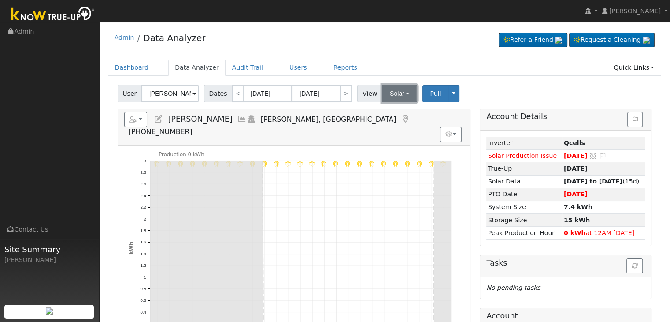
click at [400, 94] on button "Solar" at bounding box center [399, 94] width 35 height 18
click at [393, 113] on link "Utility" at bounding box center [410, 113] width 61 height 12
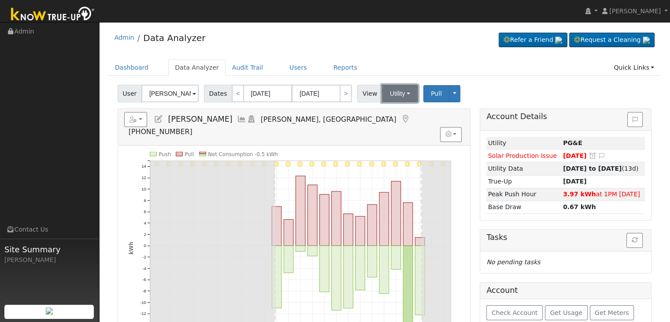
click at [393, 96] on button "Utility" at bounding box center [400, 94] width 36 height 18
click at [399, 126] on link "Solar" at bounding box center [410, 125] width 61 height 12
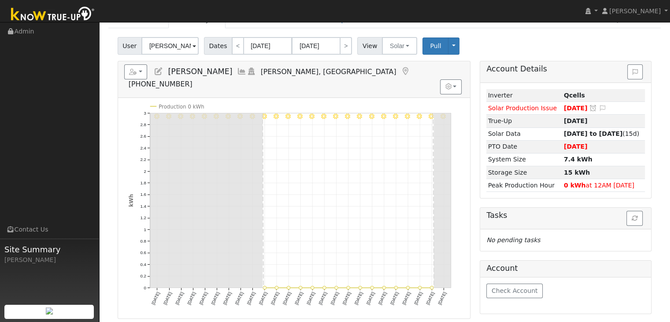
scroll to position [44, 0]
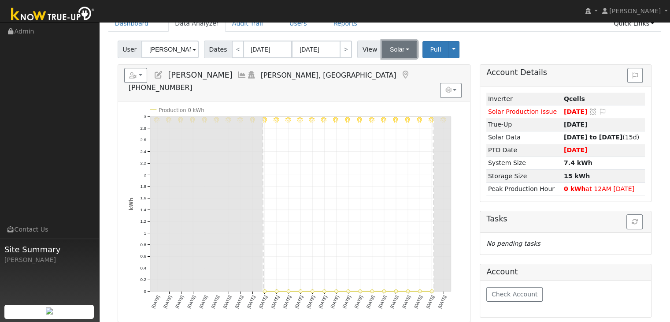
click at [401, 50] on button "Solar" at bounding box center [399, 50] width 35 height 18
click at [403, 69] on link "Utility" at bounding box center [410, 69] width 61 height 12
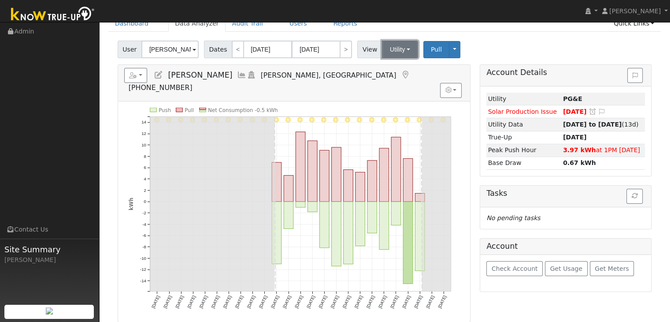
click at [401, 50] on button "Utility" at bounding box center [400, 50] width 36 height 18
click at [402, 82] on link "Solar" at bounding box center [410, 81] width 61 height 12
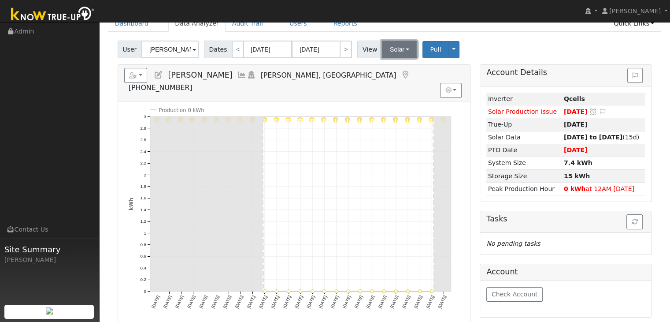
click at [402, 46] on button "Solar" at bounding box center [399, 50] width 35 height 18
click at [392, 70] on link "Utility" at bounding box center [410, 69] width 61 height 12
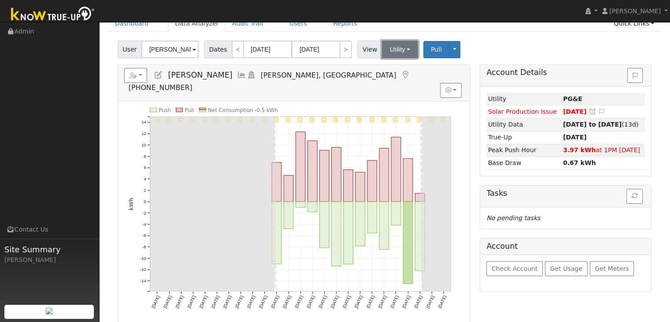
click at [386, 53] on button "Utility" at bounding box center [400, 50] width 36 height 18
click at [387, 78] on link "Solar" at bounding box center [410, 81] width 61 height 12
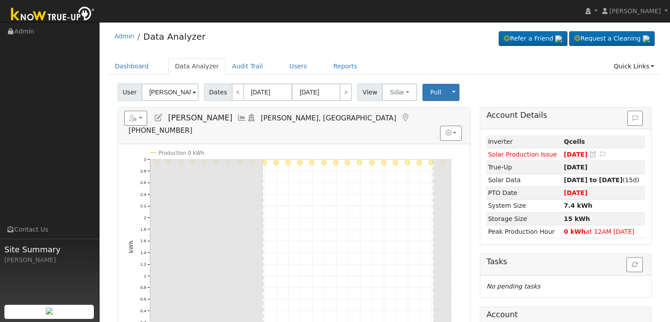
scroll to position [0, 0]
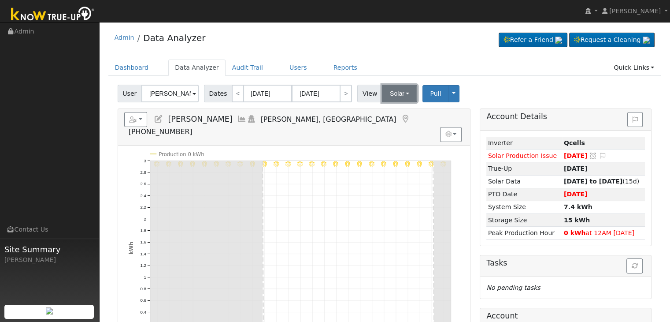
click at [397, 94] on button "Solar" at bounding box center [399, 94] width 35 height 18
click at [396, 114] on link "Utility" at bounding box center [410, 113] width 61 height 12
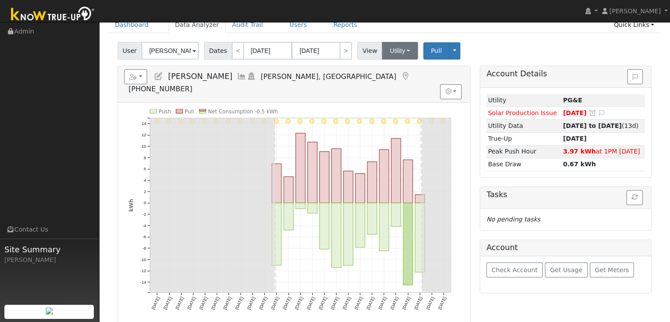
scroll to position [44, 0]
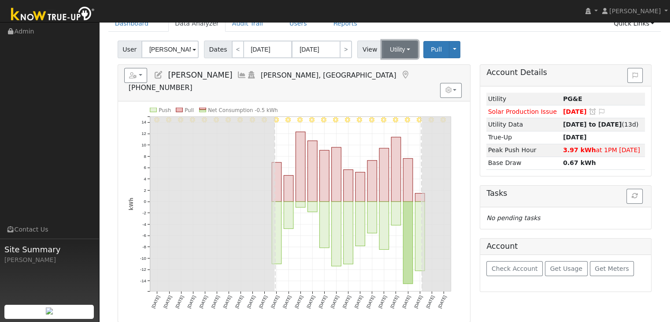
click at [392, 50] on button "Utility" at bounding box center [400, 50] width 36 height 18
click at [390, 82] on link "Solar" at bounding box center [410, 81] width 61 height 12
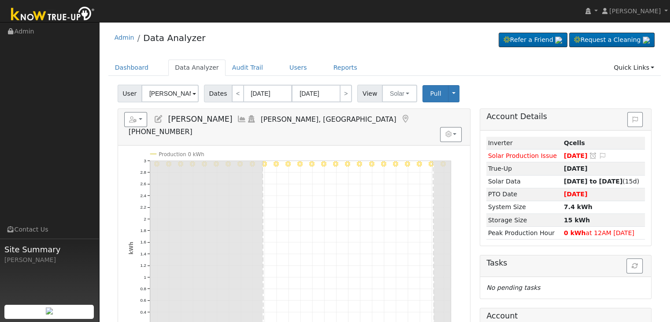
scroll to position [0, 0]
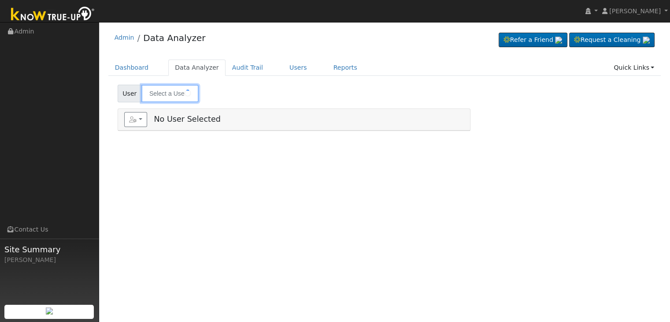
type input "[PERSON_NAME] & [PERSON_NAME]"
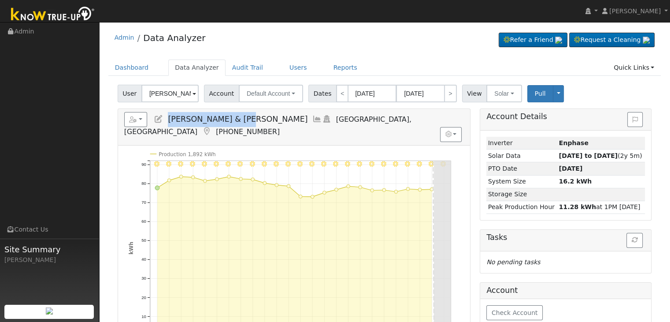
drag, startPoint x: 167, startPoint y: 120, endPoint x: 234, endPoint y: 123, distance: 67.0
click at [234, 123] on span "[PERSON_NAME] & [PERSON_NAME]" at bounding box center [238, 119] width 140 height 9
copy span "[PERSON_NAME] & [PERSON_NAME]"
drag, startPoint x: 550, startPoint y: 141, endPoint x: 583, endPoint y: 141, distance: 33.0
click at [583, 141] on tr "Inverter Enphase" at bounding box center [565, 143] width 159 height 13
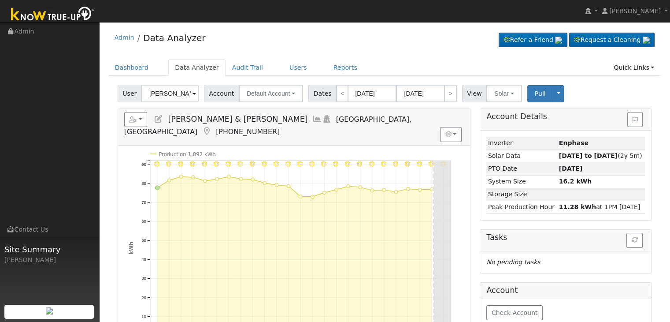
click at [272, 120] on span "[GEOGRAPHIC_DATA], [GEOGRAPHIC_DATA]" at bounding box center [267, 125] width 287 height 21
click at [158, 117] on icon at bounding box center [159, 119] width 10 height 8
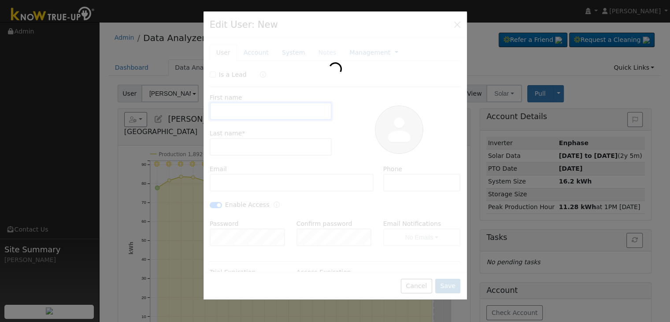
type input "[PERSON_NAME] & [PERSON_NAME]"
type input "Gitti"
type input "[EMAIL_ADDRESS][DOMAIN_NAME]"
type input "559.960.3789"
checkbox input "true"
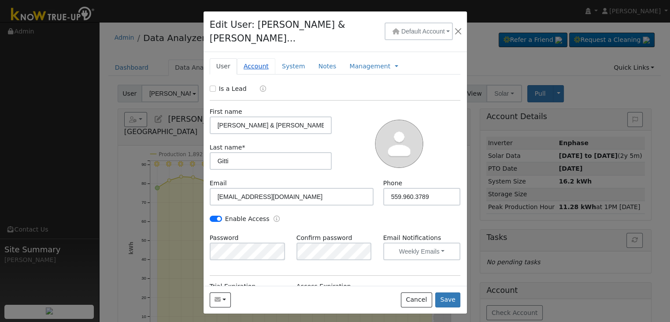
click at [250, 58] on link "Account" at bounding box center [256, 66] width 38 height 16
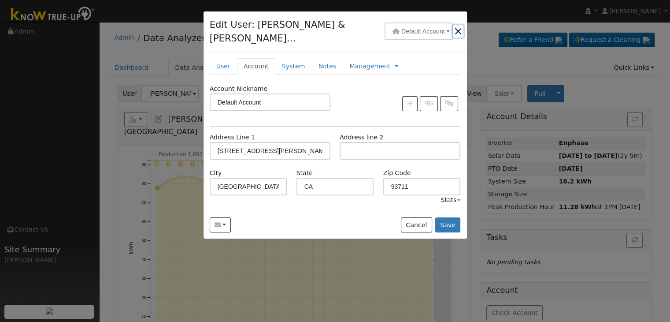
click at [457, 25] on button "button" at bounding box center [458, 31] width 11 height 12
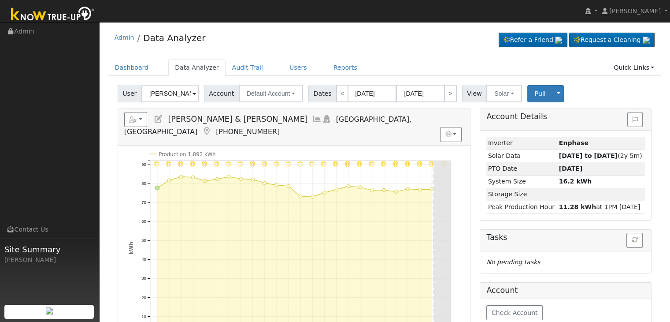
click at [157, 119] on icon at bounding box center [159, 119] width 10 height 8
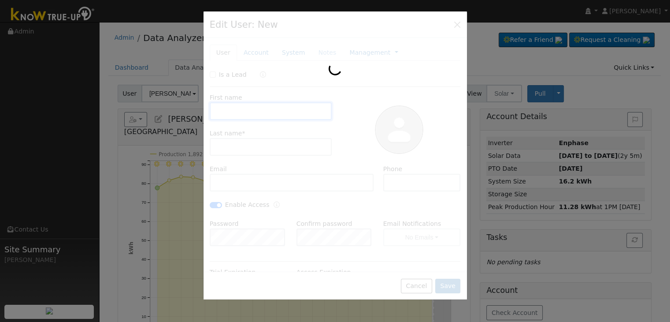
type input "[PERSON_NAME] & [PERSON_NAME]"
type input "Gitti"
type input "[EMAIL_ADDRESS][DOMAIN_NAME]"
type input "559.960.3789"
checkbox input "true"
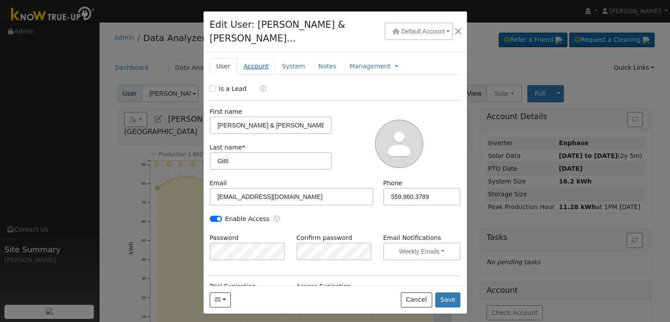
click at [255, 58] on link "Account" at bounding box center [256, 66] width 38 height 16
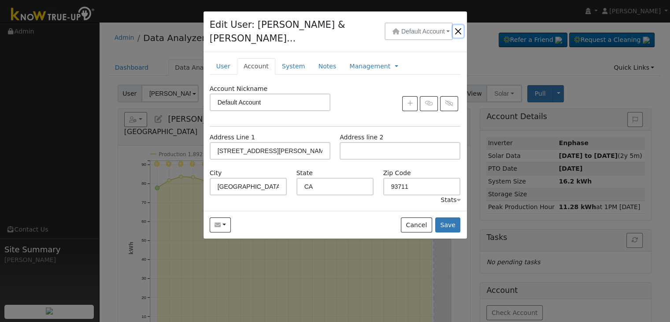
click at [456, 26] on button "button" at bounding box center [458, 31] width 11 height 12
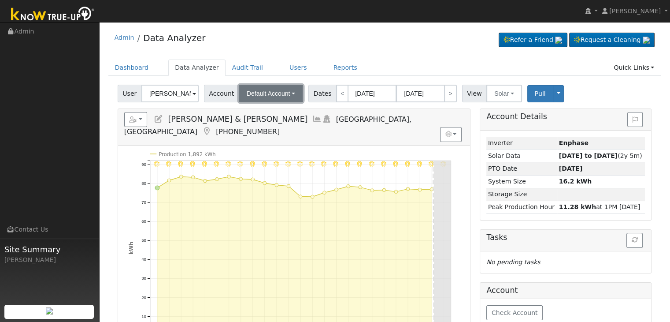
click at [291, 96] on button "Default Account" at bounding box center [271, 94] width 64 height 18
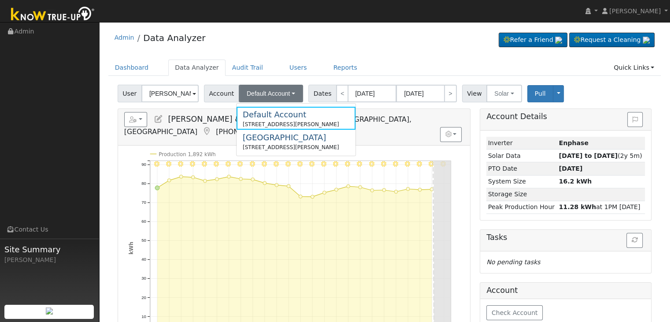
click at [367, 55] on div "Admin Data Analyzer Refer a Friend Request a Cleaning" at bounding box center [385, 266] width 562 height 481
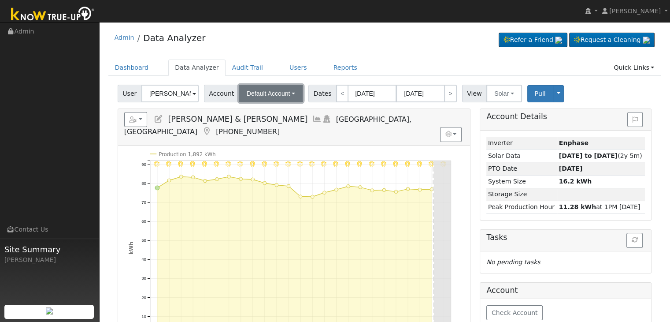
click at [277, 90] on span "Default Account" at bounding box center [269, 93] width 44 height 7
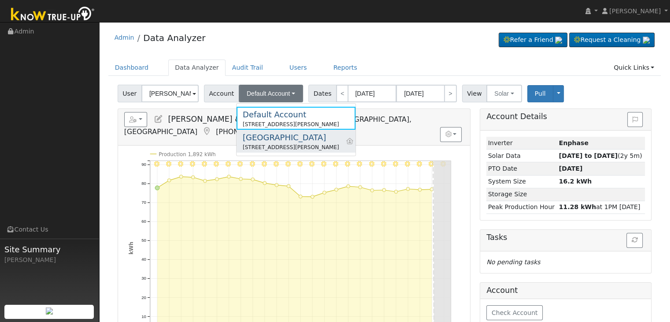
click at [281, 141] on div "[GEOGRAPHIC_DATA]" at bounding box center [291, 137] width 96 height 12
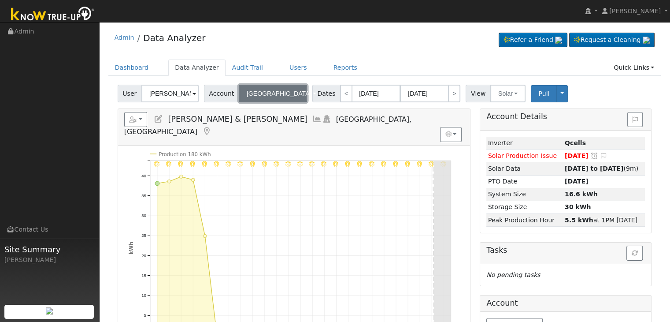
click at [278, 90] on span "[GEOGRAPHIC_DATA]" at bounding box center [279, 93] width 65 height 7
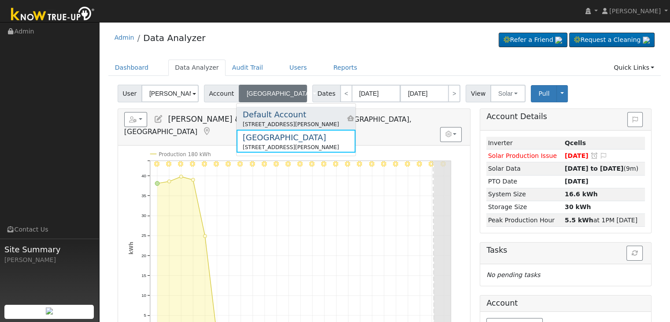
click at [276, 117] on div "Default Account" at bounding box center [291, 114] width 96 height 12
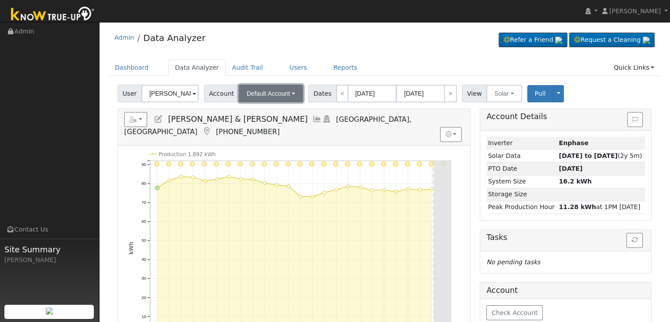
click at [287, 94] on button "Default Account" at bounding box center [271, 94] width 64 height 18
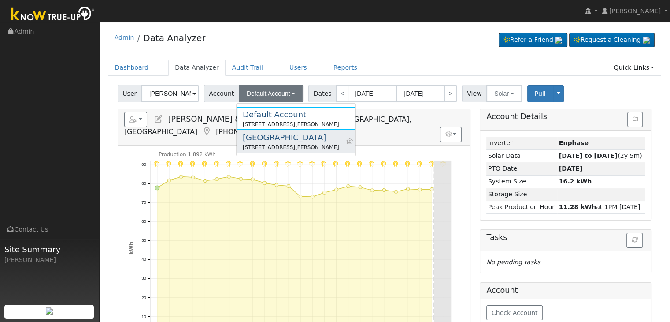
click at [286, 144] on div "[STREET_ADDRESS][PERSON_NAME]" at bounding box center [291, 147] width 96 height 8
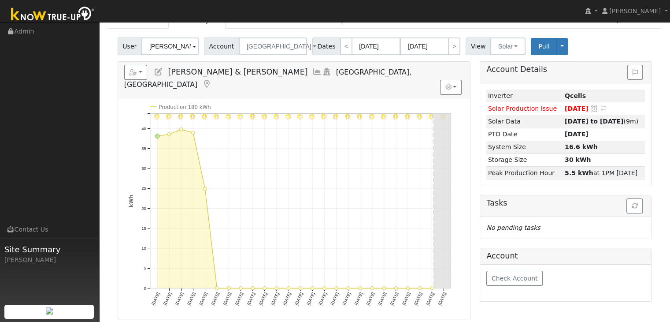
scroll to position [44, 0]
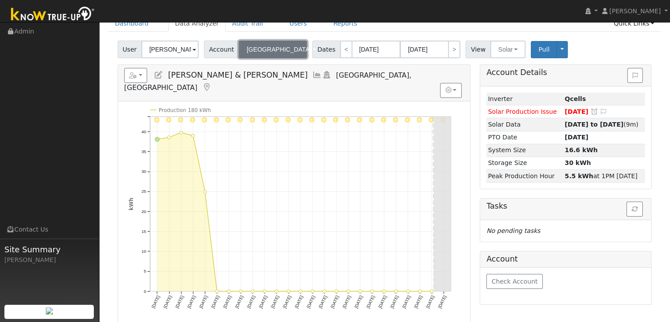
click at [283, 50] on button "[GEOGRAPHIC_DATA]" at bounding box center [273, 50] width 68 height 18
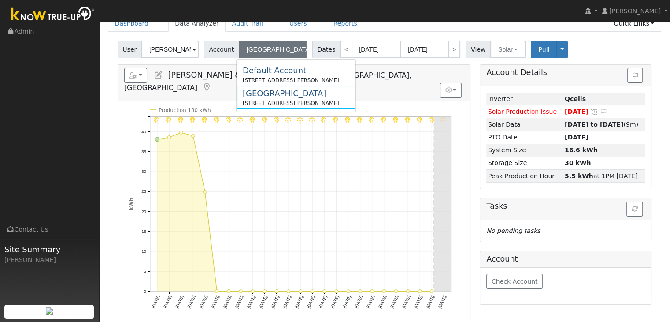
click at [392, 80] on h5 "Reports Scenario Health Check Energy Audit Account Timeline User Audit Trail In…" at bounding box center [294, 80] width 340 height 24
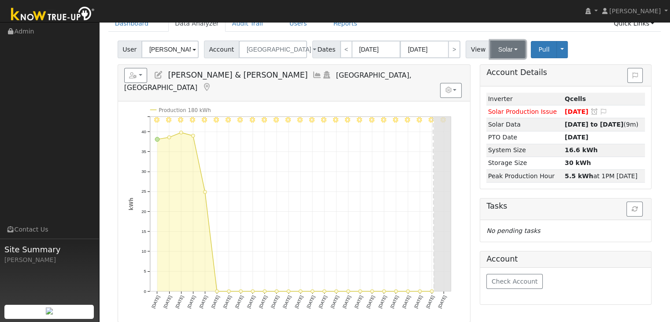
click at [496, 53] on button "Solar" at bounding box center [507, 50] width 35 height 18
click at [491, 70] on link "Utility" at bounding box center [519, 69] width 61 height 12
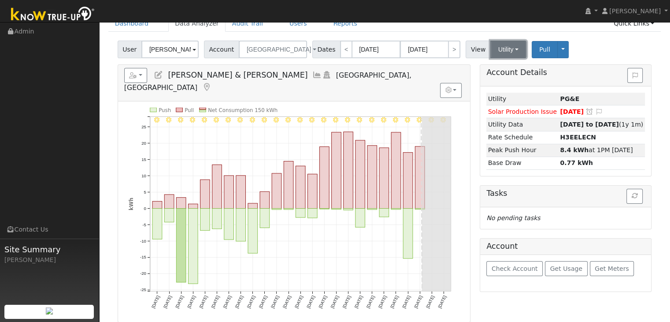
click at [503, 50] on button "Utility" at bounding box center [508, 50] width 36 height 18
click at [493, 79] on link "Solar" at bounding box center [519, 81] width 61 height 12
